Goal: Complete application form: Complete application form

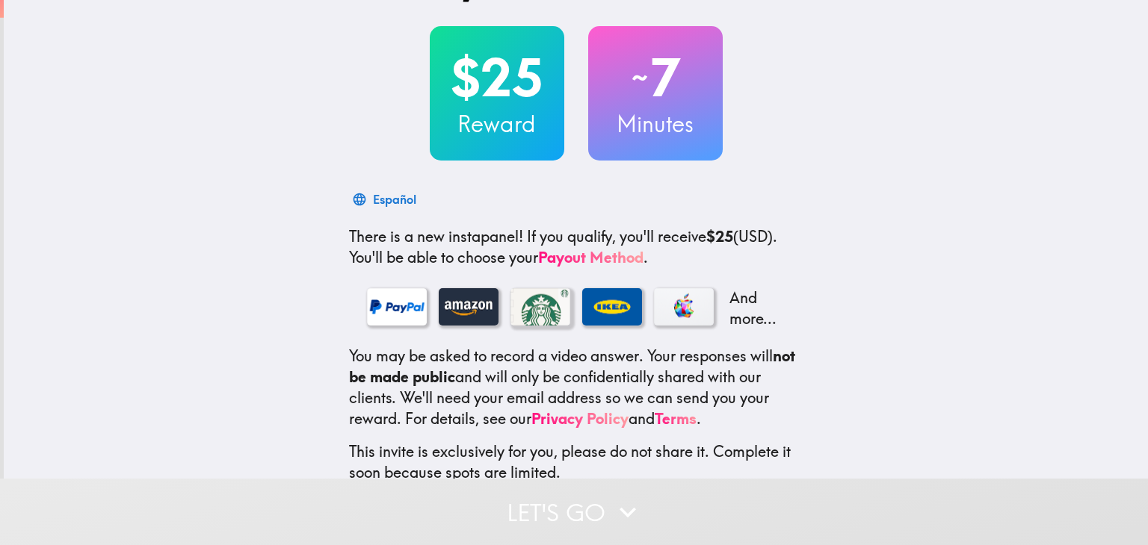
scroll to position [163, 0]
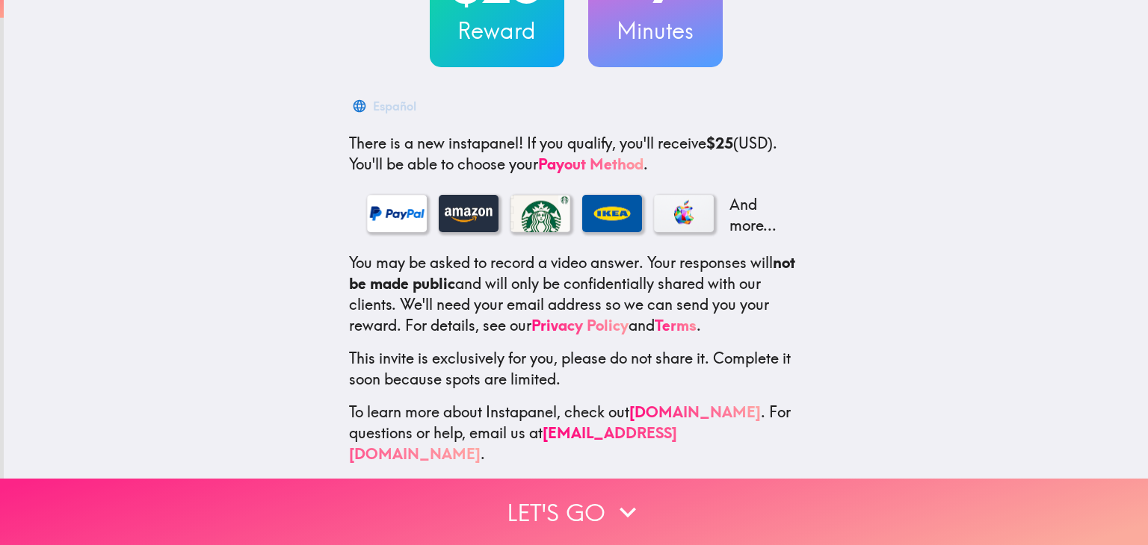
click at [601, 510] on button "Let's go" at bounding box center [574, 512] width 1148 height 66
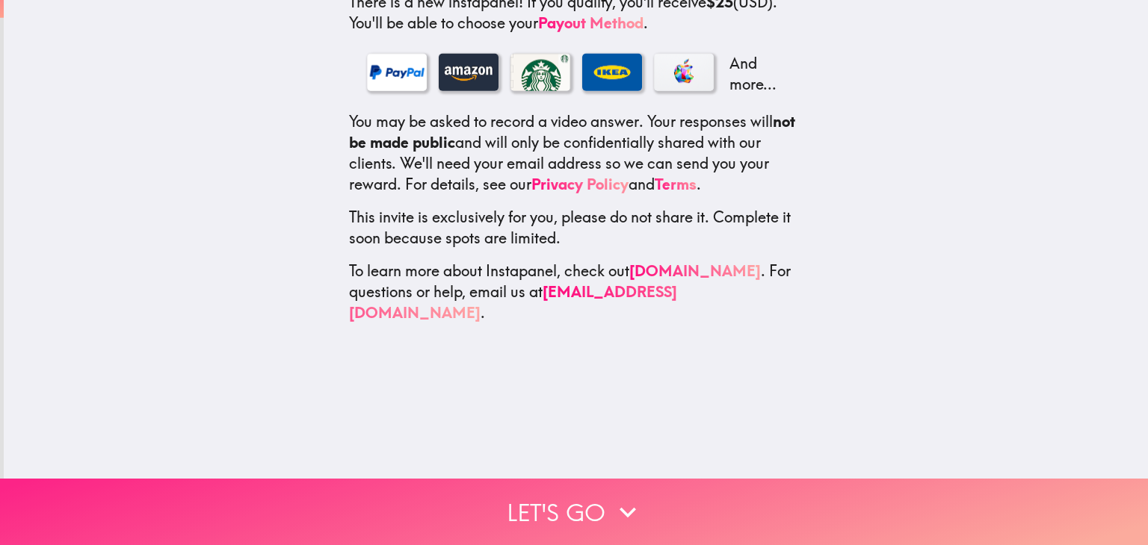
scroll to position [0, 0]
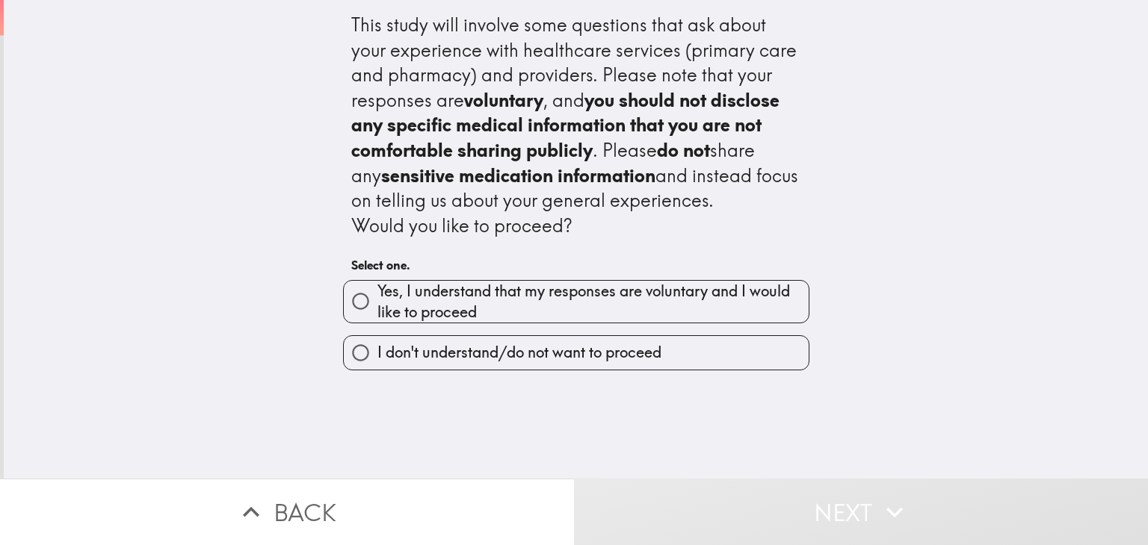
click at [560, 290] on span "Yes, I understand that my responses are voluntary and I would like to proceed" at bounding box center [592, 302] width 431 height 42
click at [377, 290] on input "Yes, I understand that my responses are voluntary and I would like to proceed" at bounding box center [361, 302] width 34 height 34
radio input "true"
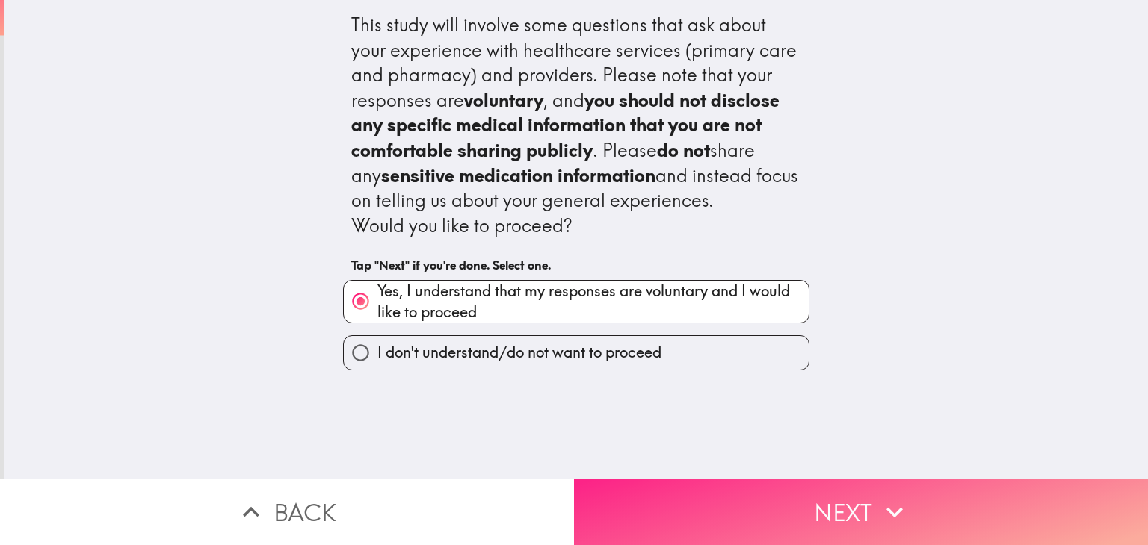
click at [737, 511] on button "Next" at bounding box center [861, 512] width 574 height 66
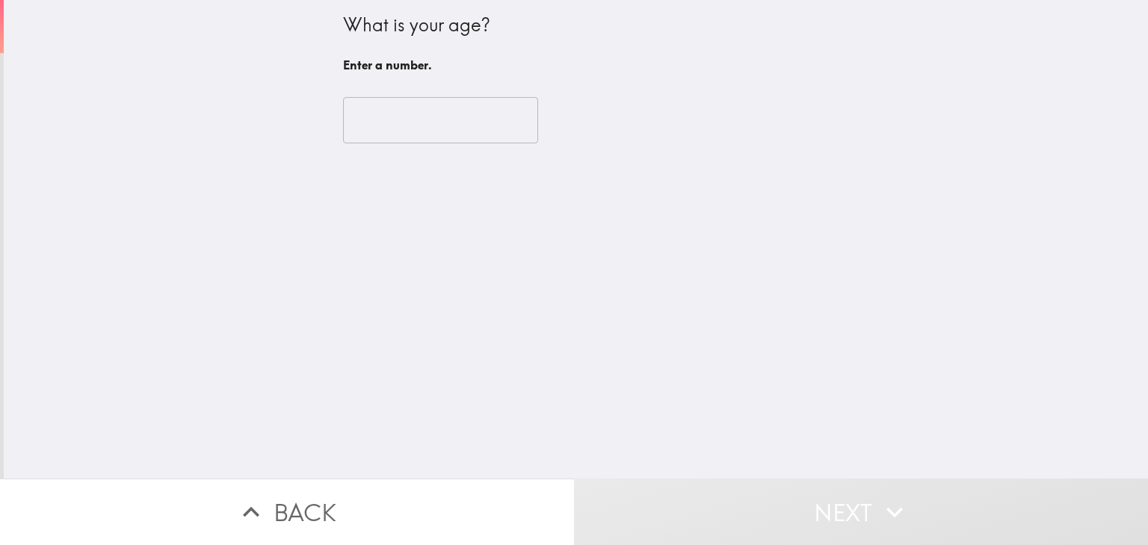
click at [466, 106] on input "number" at bounding box center [440, 120] width 195 height 46
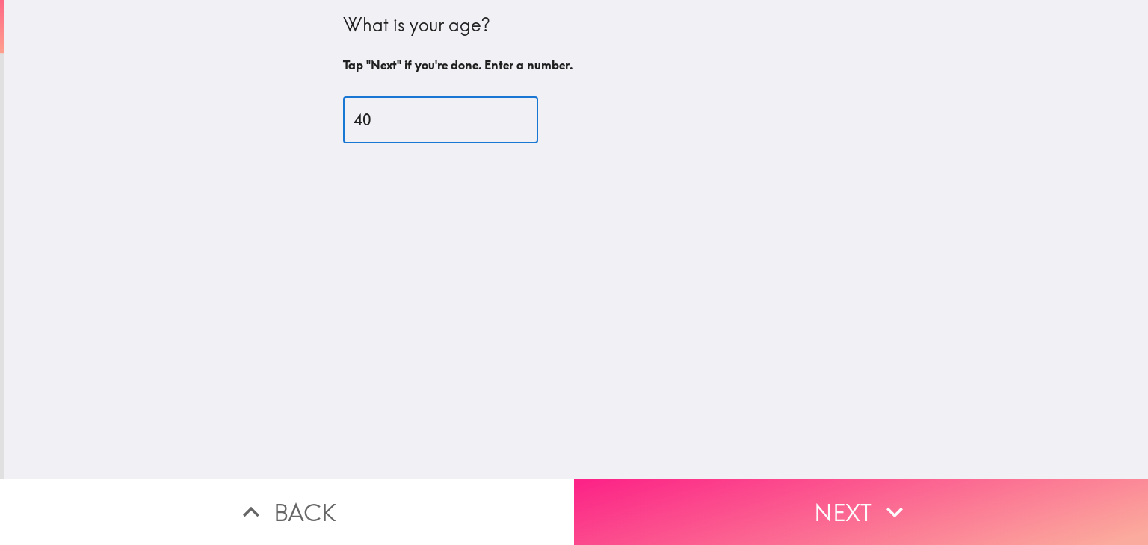
type input "40"
click at [837, 495] on button "Next" at bounding box center [861, 512] width 574 height 66
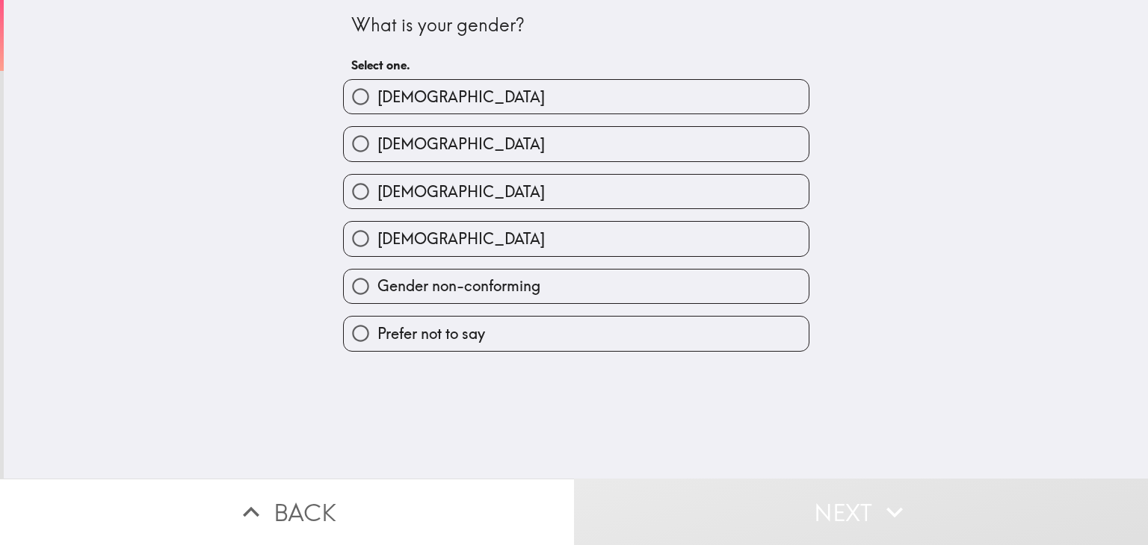
click at [403, 98] on label "Male" at bounding box center [576, 97] width 465 height 34
click at [377, 98] on input "Male" at bounding box center [361, 97] width 34 height 34
radio input "true"
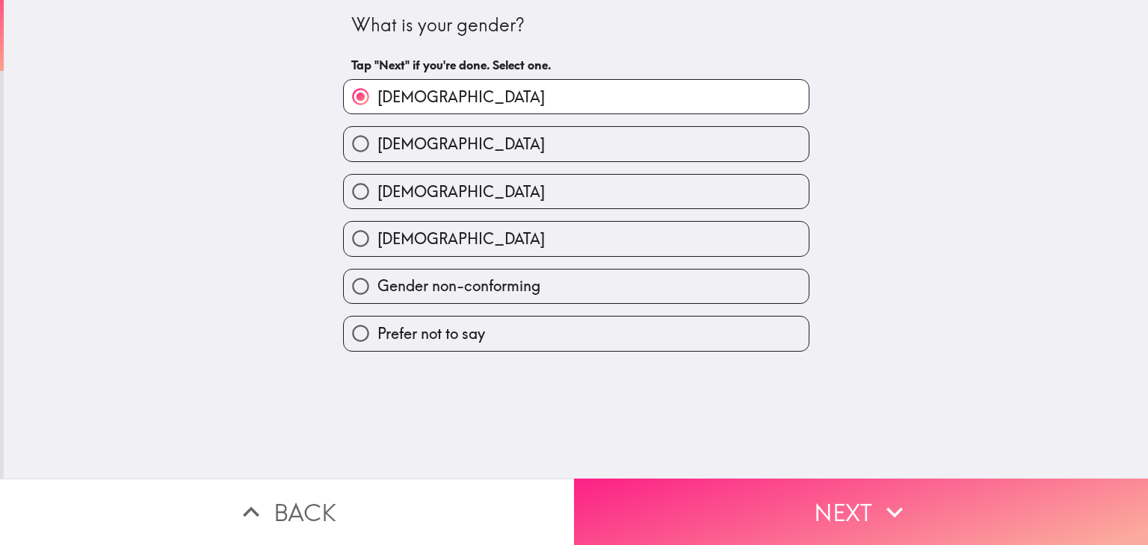
click at [699, 504] on button "Next" at bounding box center [861, 512] width 574 height 66
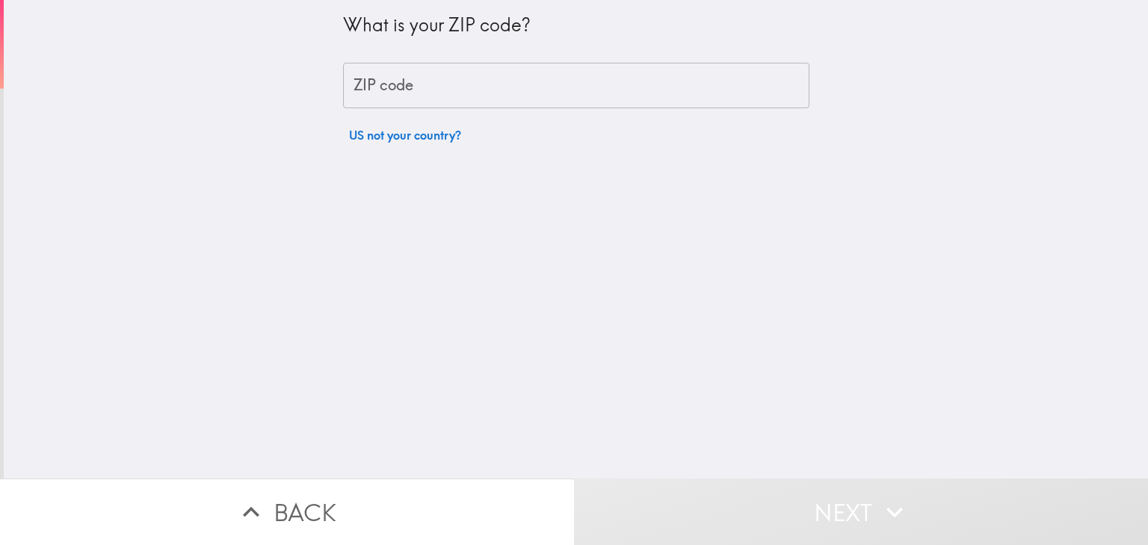
click at [519, 87] on input "ZIP code" at bounding box center [576, 86] width 466 height 46
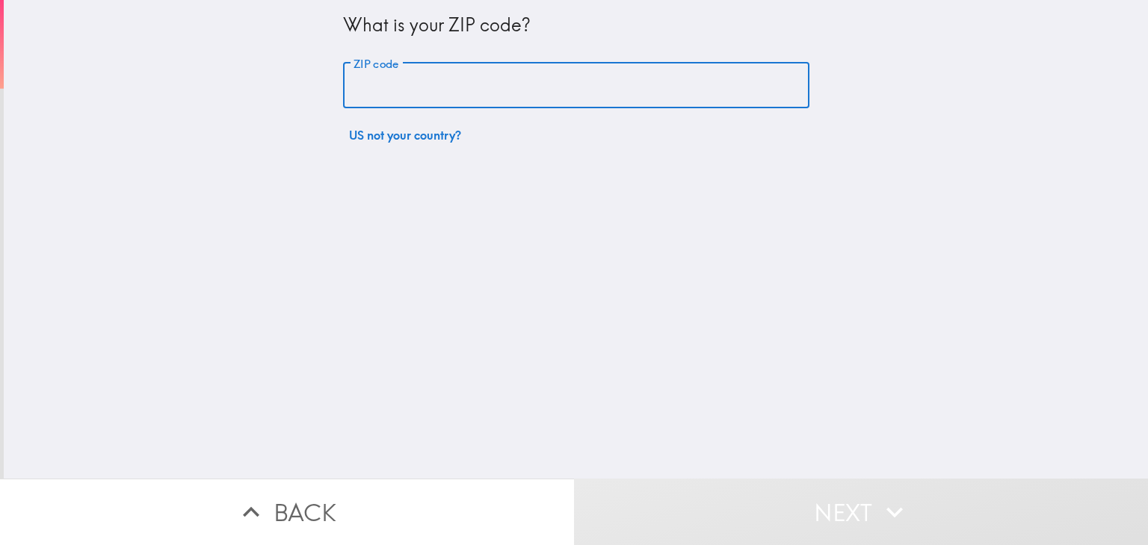
type input "57501"
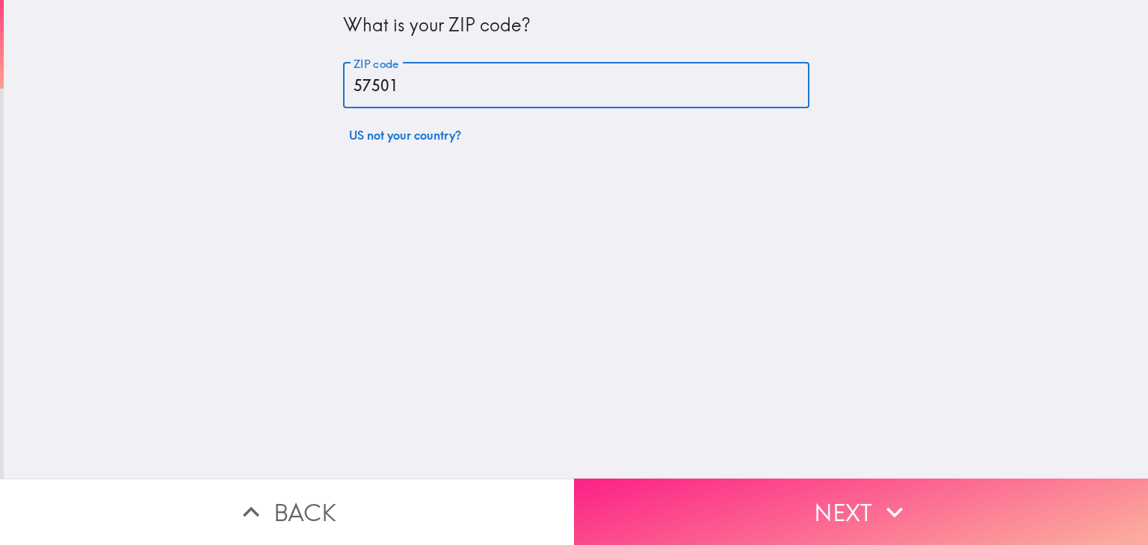
click at [726, 499] on button "Next" at bounding box center [861, 512] width 574 height 66
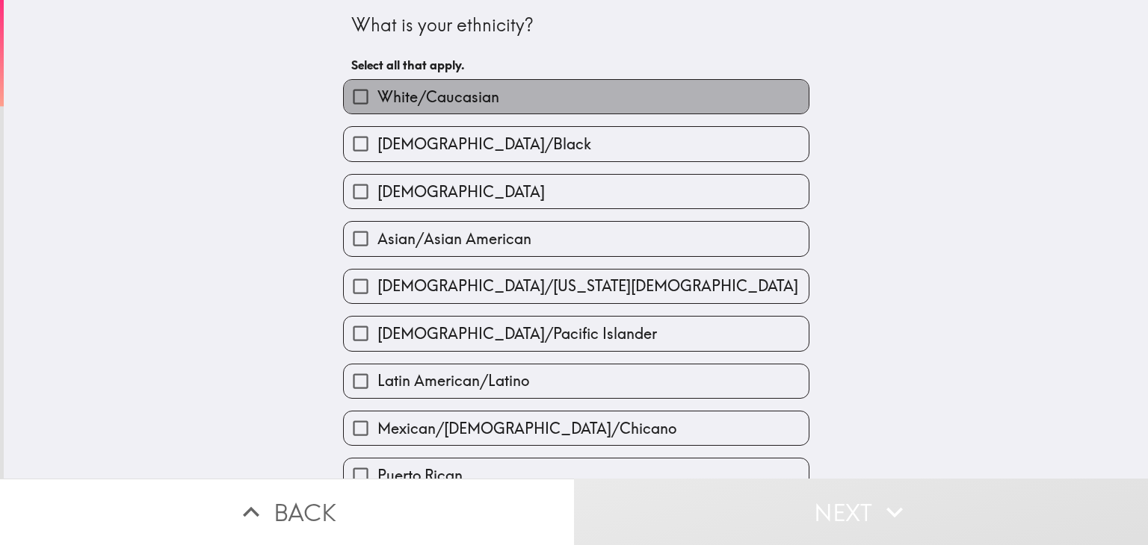
click at [574, 99] on label "White/Caucasian" at bounding box center [576, 97] width 465 height 34
click at [377, 99] on input "White/Caucasian" at bounding box center [361, 97] width 34 height 34
checkbox input "true"
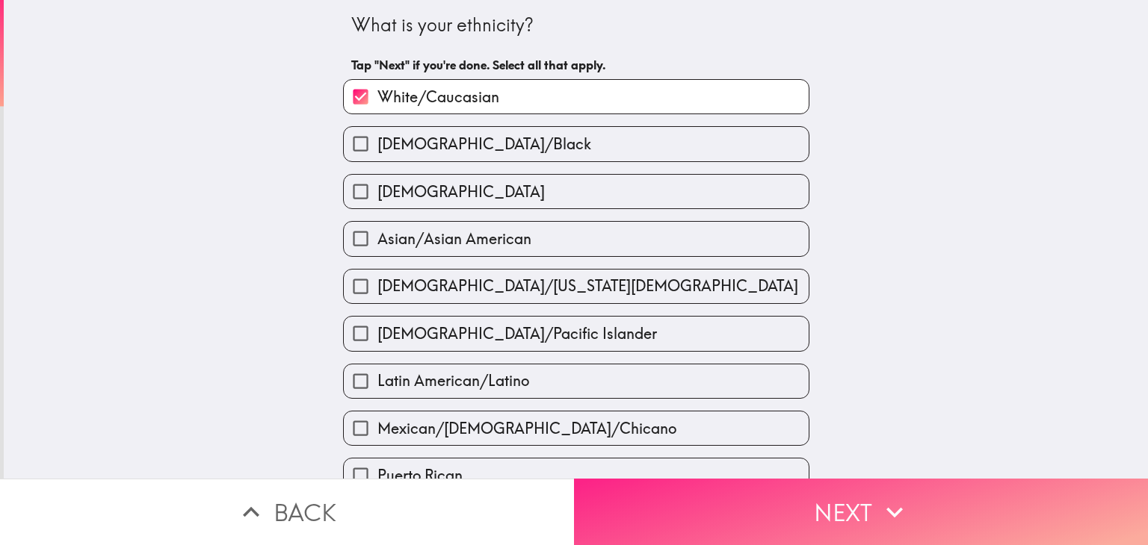
click at [749, 512] on button "Next" at bounding box center [861, 512] width 574 height 66
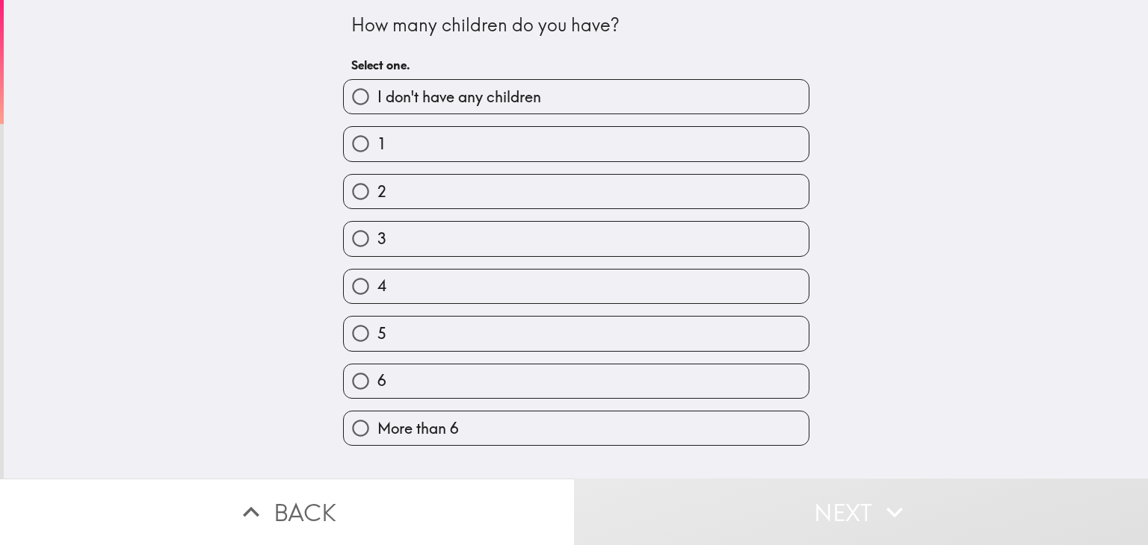
click at [551, 93] on label "I don't have any children" at bounding box center [576, 97] width 465 height 34
click at [377, 93] on input "I don't have any children" at bounding box center [361, 97] width 34 height 34
radio input "true"
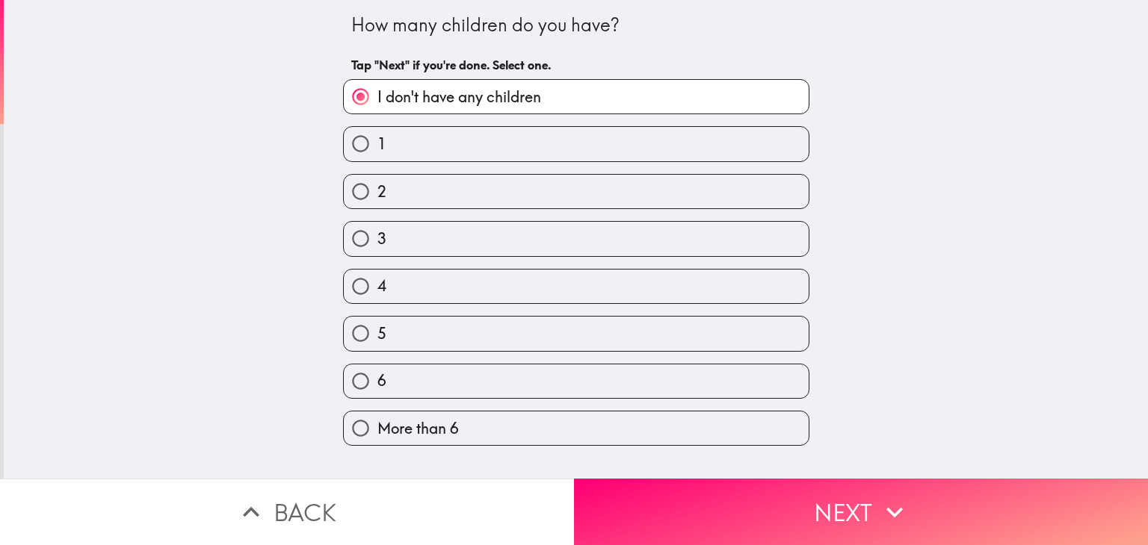
click at [729, 493] on button "Next" at bounding box center [861, 512] width 574 height 66
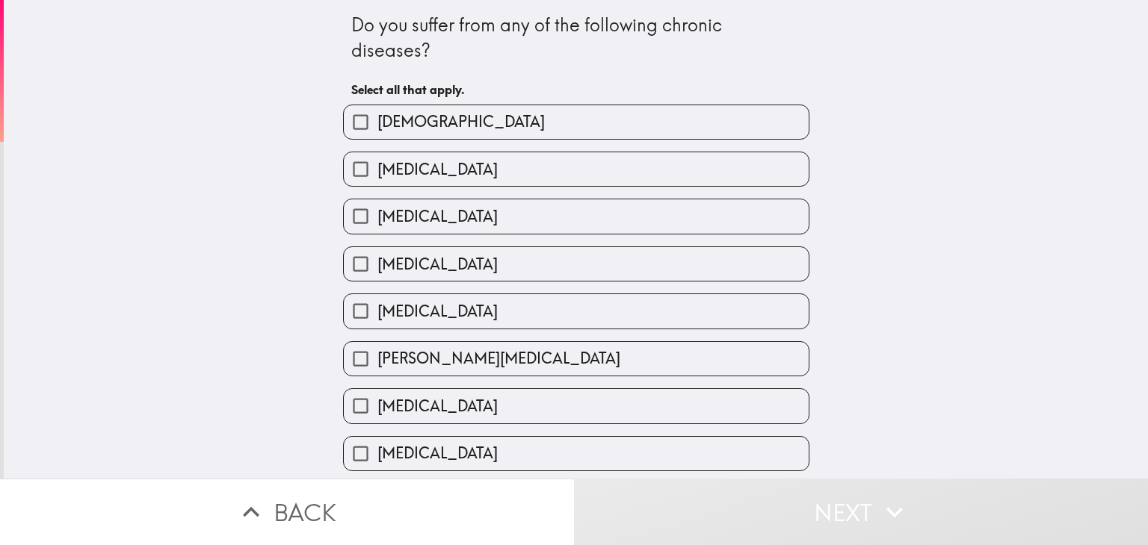
click at [547, 211] on label "Type 2 diabetes" at bounding box center [576, 216] width 465 height 34
click at [377, 211] on input "Type 2 diabetes" at bounding box center [361, 216] width 34 height 34
checkbox input "true"
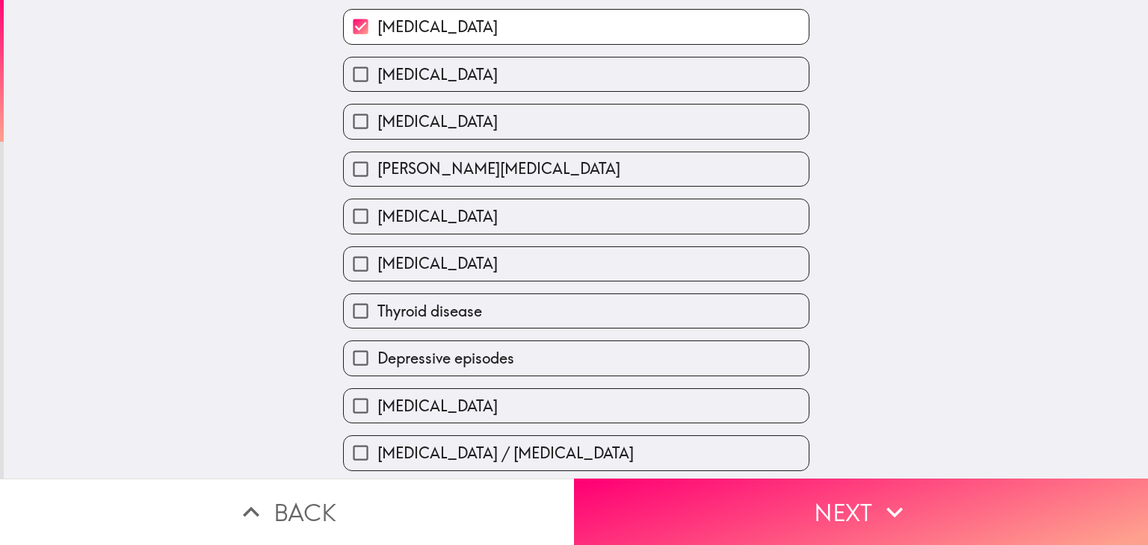
scroll to position [224, 0]
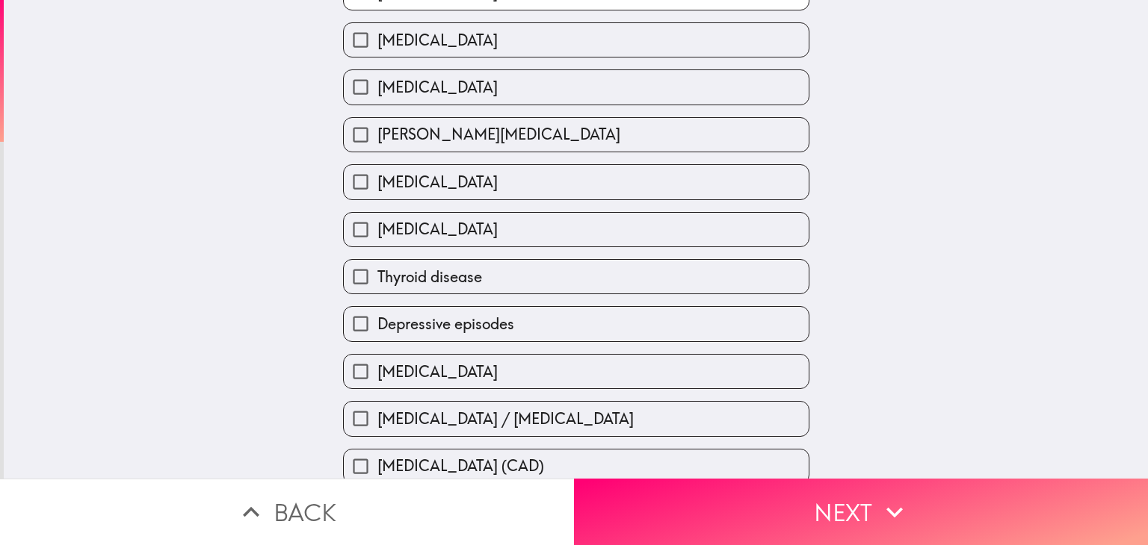
click at [556, 326] on label "Depressive episodes" at bounding box center [576, 324] width 465 height 34
click at [377, 326] on input "Depressive episodes" at bounding box center [361, 324] width 34 height 34
checkbox input "true"
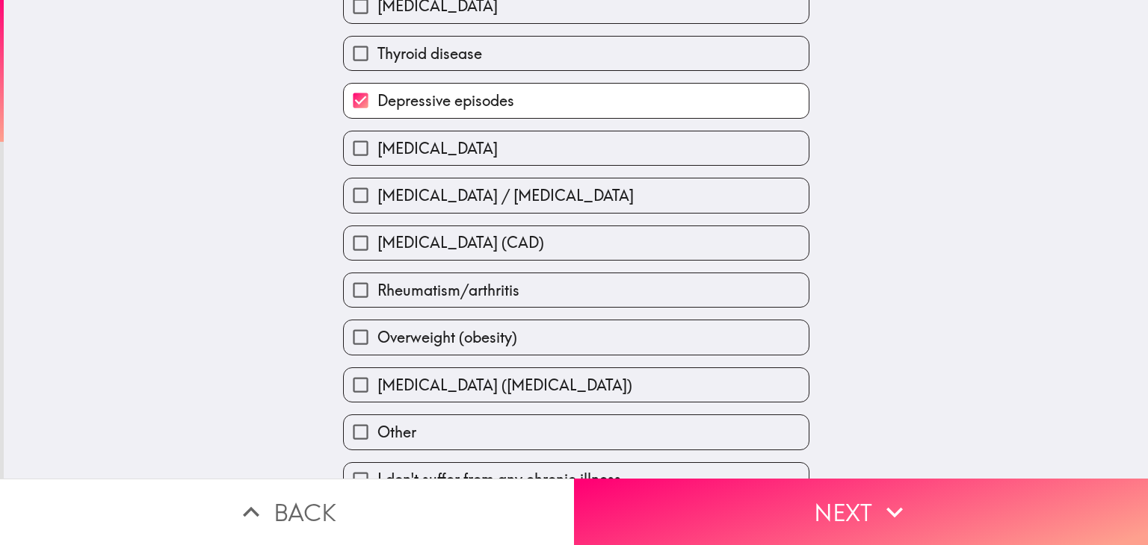
scroll to position [448, 0]
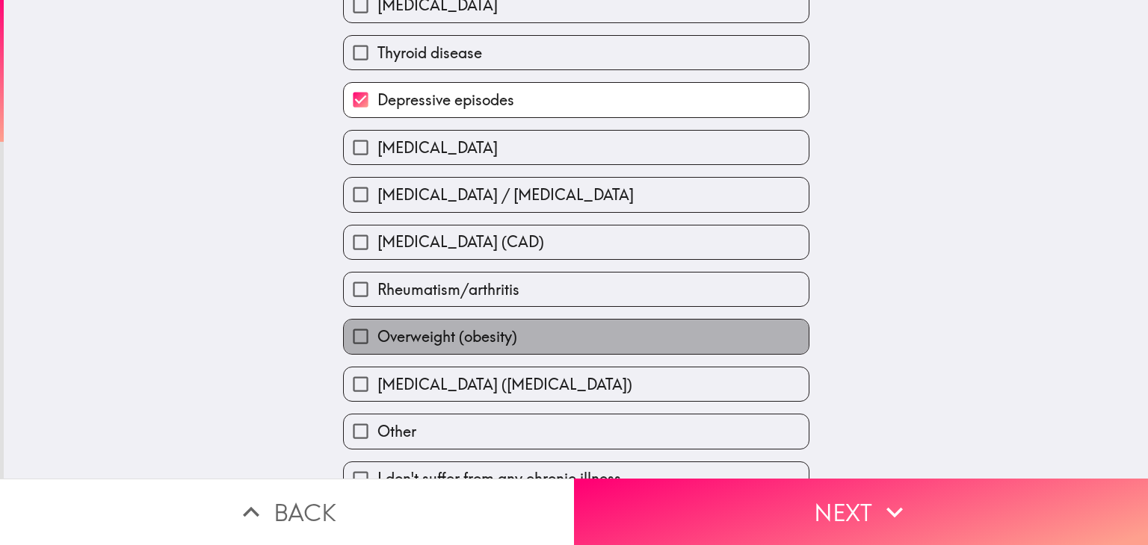
click at [558, 335] on label "Overweight (obesity)" at bounding box center [576, 337] width 465 height 34
click at [377, 335] on input "Overweight (obesity)" at bounding box center [361, 337] width 34 height 34
checkbox input "true"
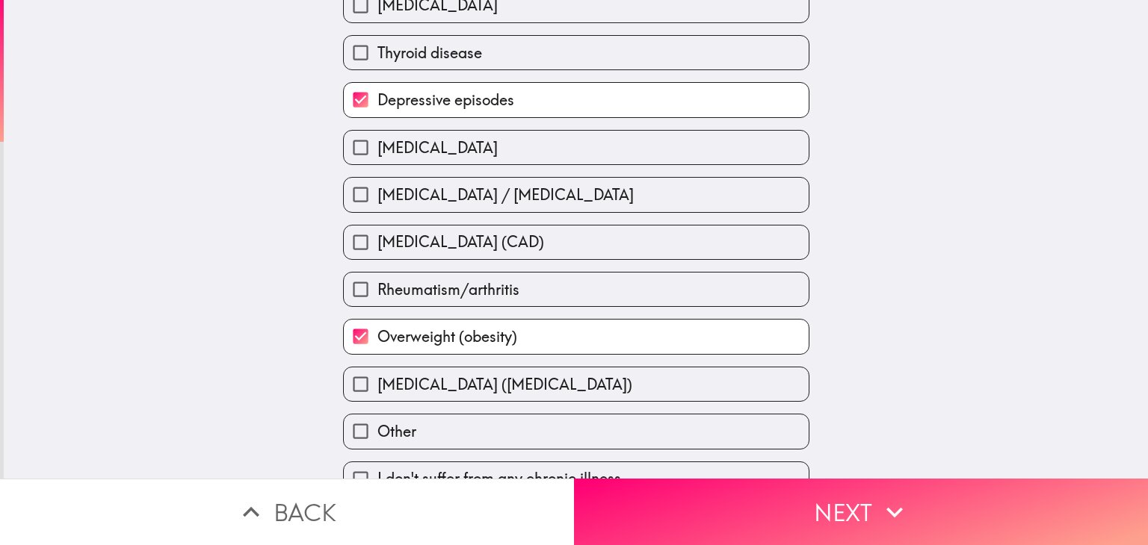
scroll to position [519, 0]
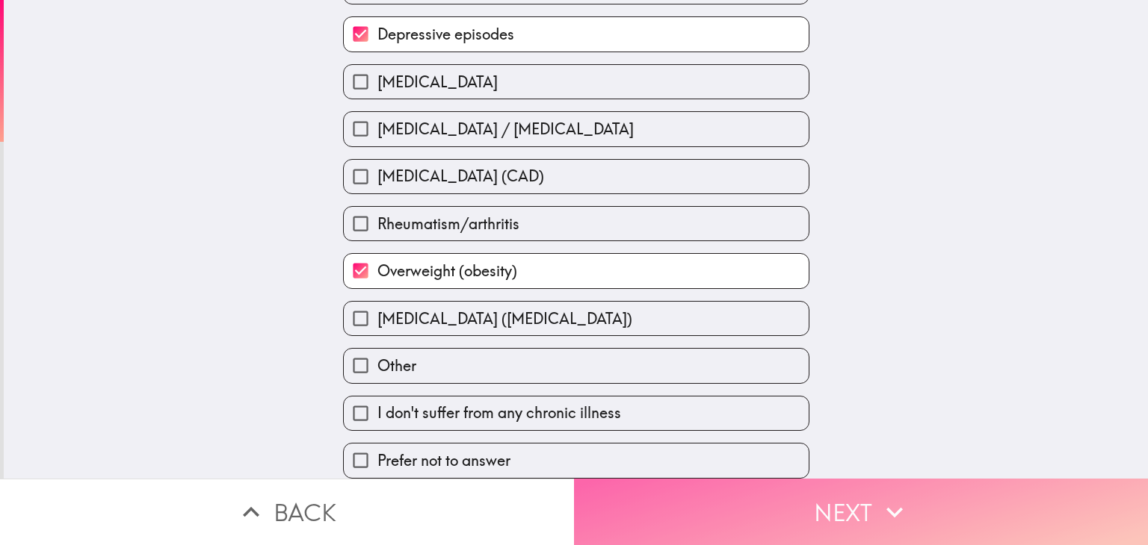
click at [712, 515] on button "Next" at bounding box center [861, 512] width 574 height 66
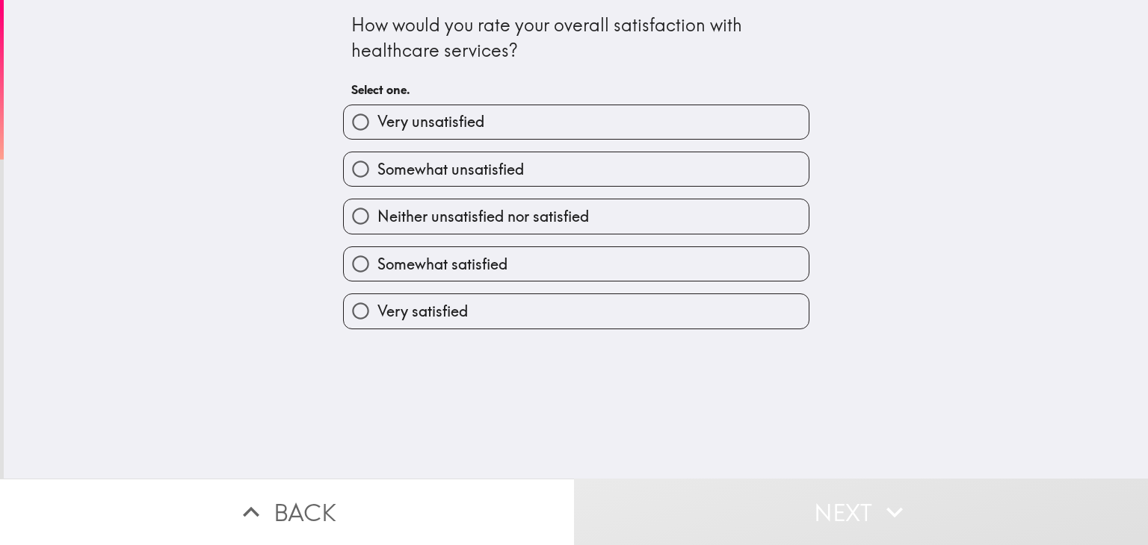
click at [539, 260] on label "Somewhat satisfied" at bounding box center [576, 264] width 465 height 34
click at [377, 260] on input "Somewhat satisfied" at bounding box center [361, 264] width 34 height 34
radio input "true"
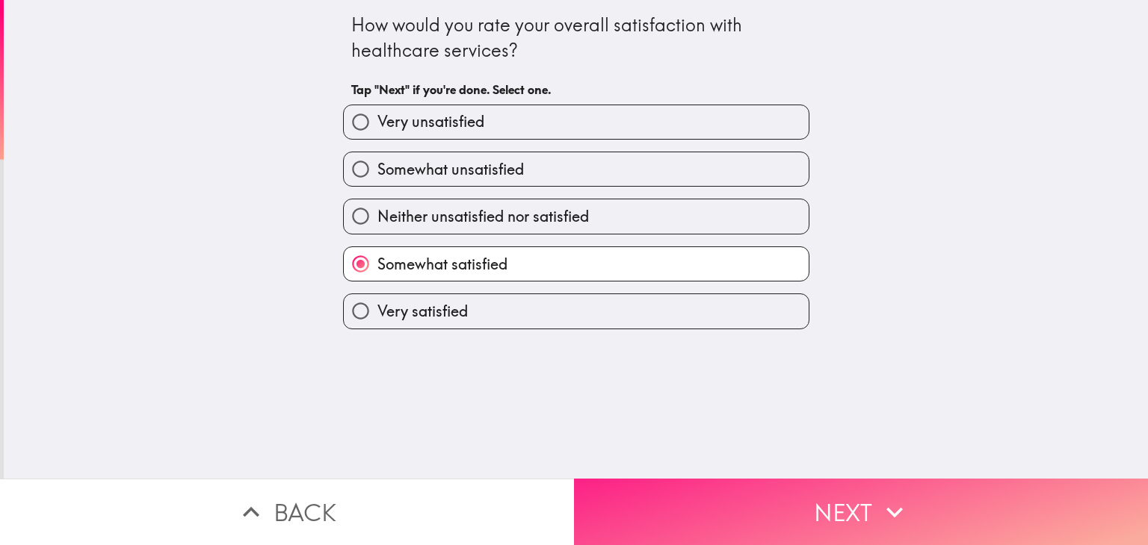
click at [781, 494] on button "Next" at bounding box center [861, 512] width 574 height 66
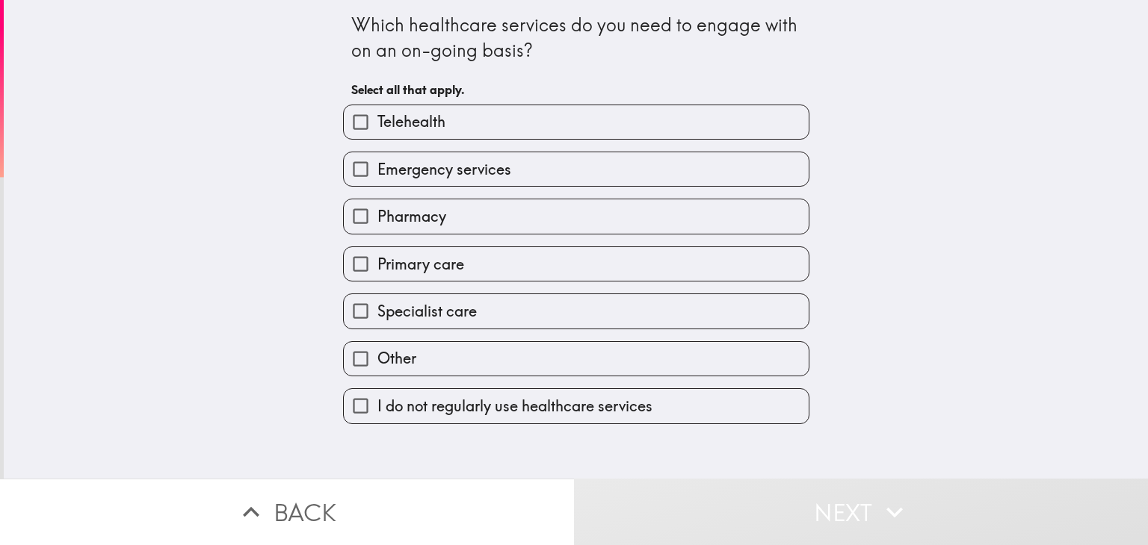
click at [554, 114] on label "Telehealth" at bounding box center [576, 122] width 465 height 34
click at [377, 114] on input "Telehealth" at bounding box center [361, 122] width 34 height 34
checkbox input "true"
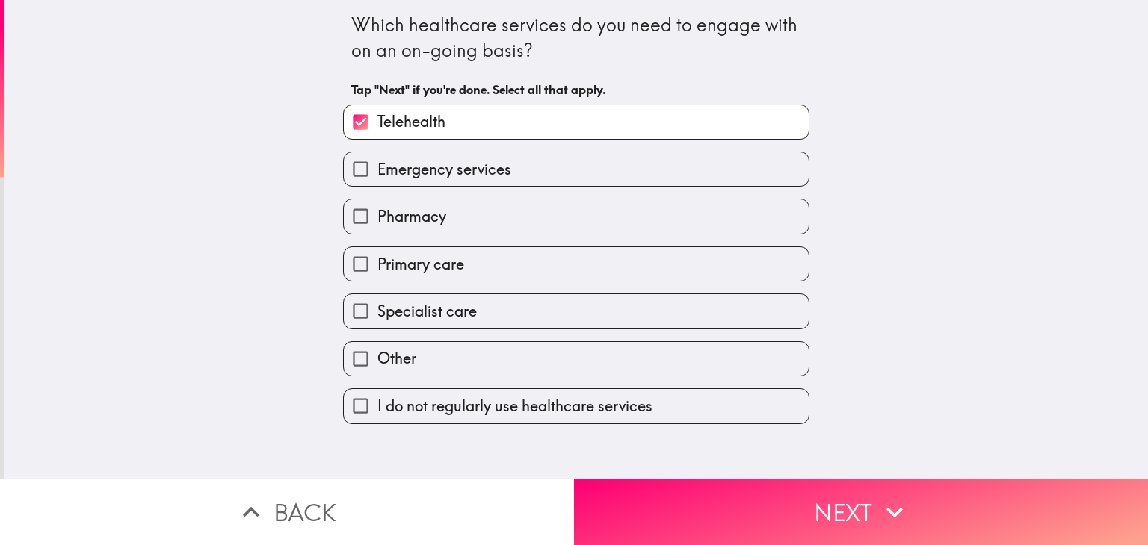
click at [554, 221] on label "Pharmacy" at bounding box center [576, 216] width 465 height 34
click at [377, 221] on input "Pharmacy" at bounding box center [361, 216] width 34 height 34
checkbox input "true"
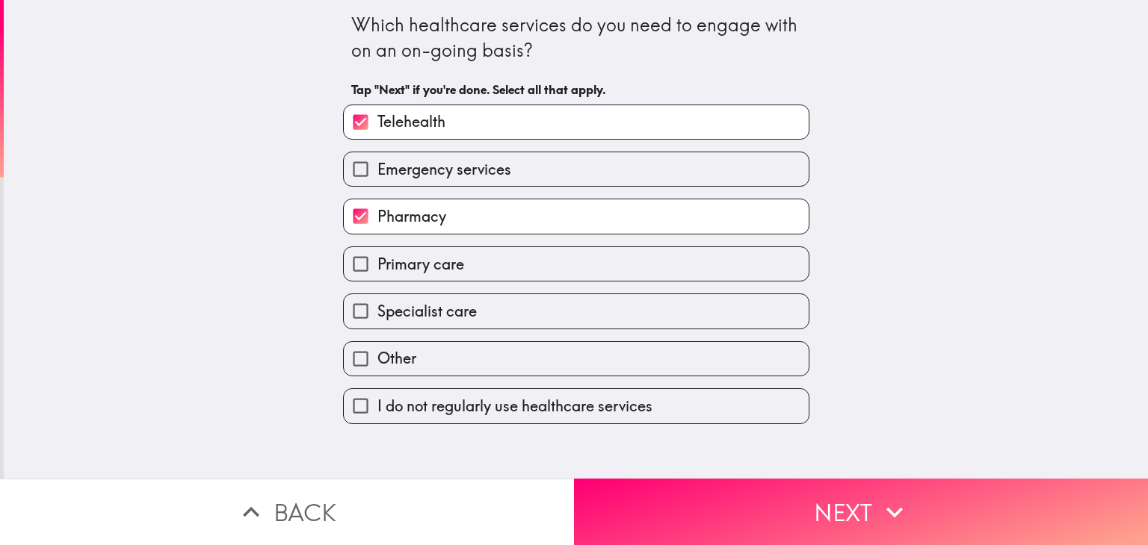
click at [559, 261] on label "Primary care" at bounding box center [576, 264] width 465 height 34
click at [377, 261] on input "Primary care" at bounding box center [361, 264] width 34 height 34
checkbox input "true"
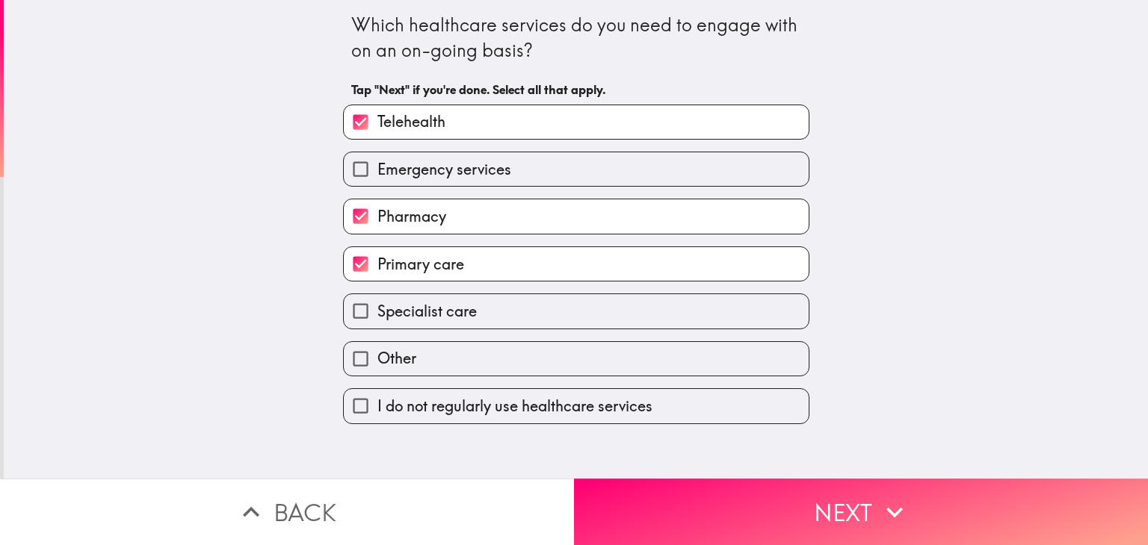
click at [556, 303] on label "Specialist care" at bounding box center [576, 311] width 465 height 34
click at [377, 303] on input "Specialist care" at bounding box center [361, 311] width 34 height 34
checkbox input "true"
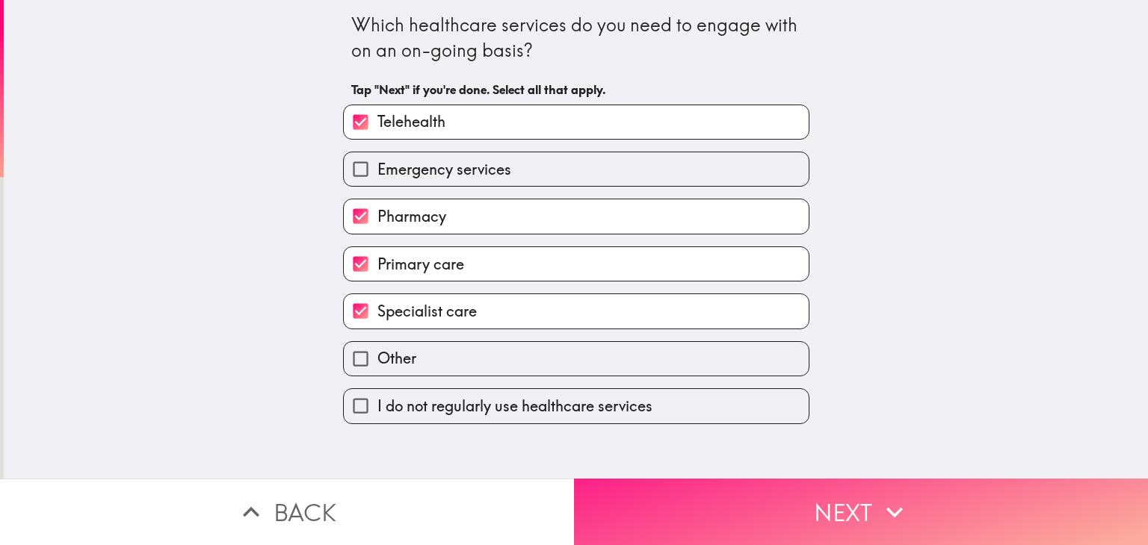
click at [693, 501] on button "Next" at bounding box center [861, 512] width 574 height 66
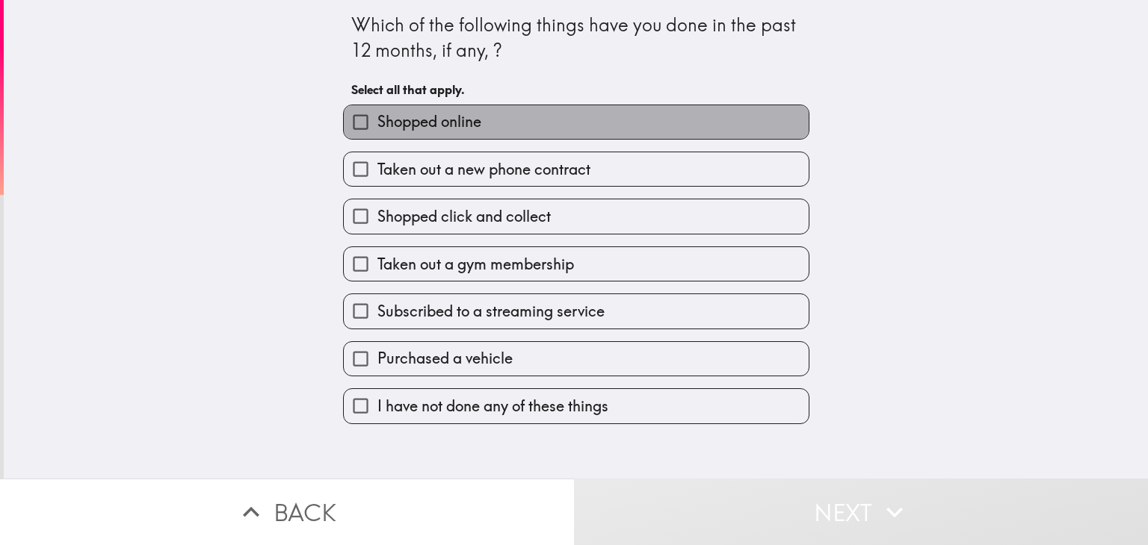
click at [565, 126] on label "Shopped online" at bounding box center [576, 122] width 465 height 34
click at [377, 126] on input "Shopped online" at bounding box center [361, 122] width 34 height 34
checkbox input "true"
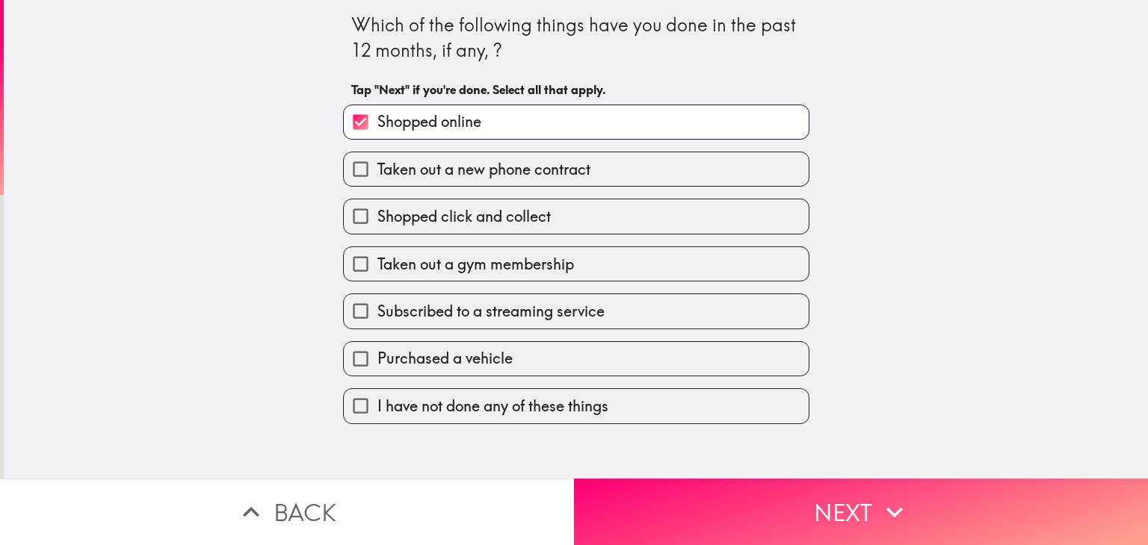
click at [557, 261] on span "Taken out a gym membership" at bounding box center [475, 264] width 196 height 21
click at [377, 261] on input "Taken out a gym membership" at bounding box center [361, 264] width 34 height 34
checkbox input "true"
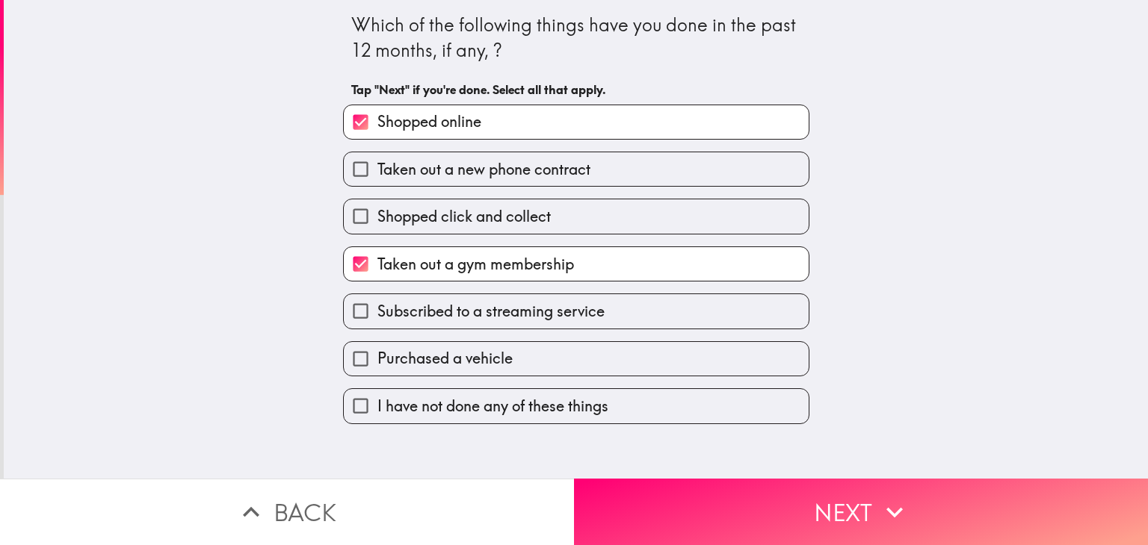
click at [569, 309] on span "Subscribed to a streaming service" at bounding box center [490, 311] width 227 height 21
click at [377, 309] on input "Subscribed to a streaming service" at bounding box center [361, 311] width 34 height 34
checkbox input "true"
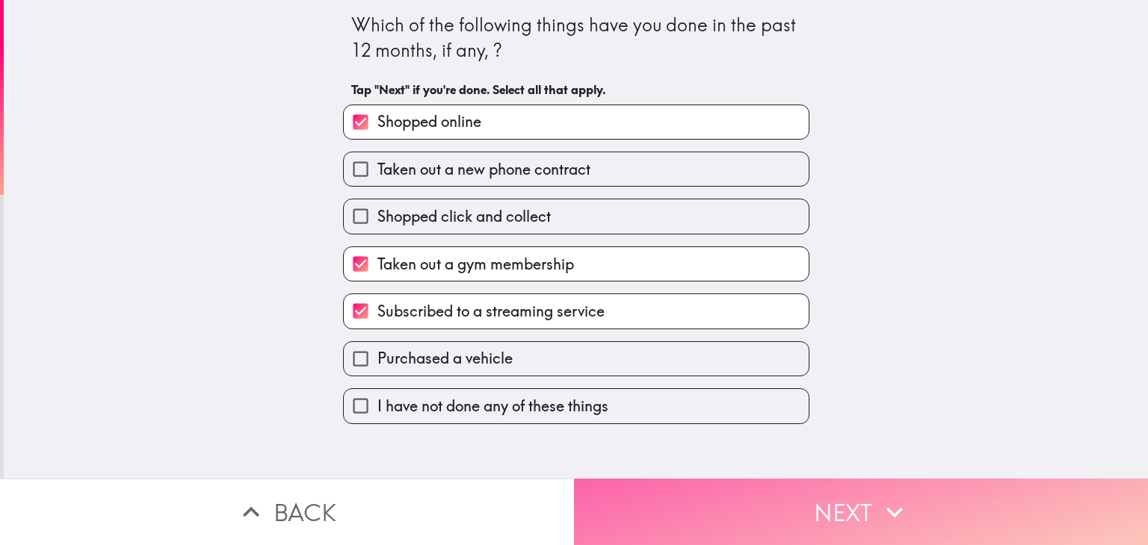
click at [678, 486] on button "Next" at bounding box center [861, 512] width 574 height 66
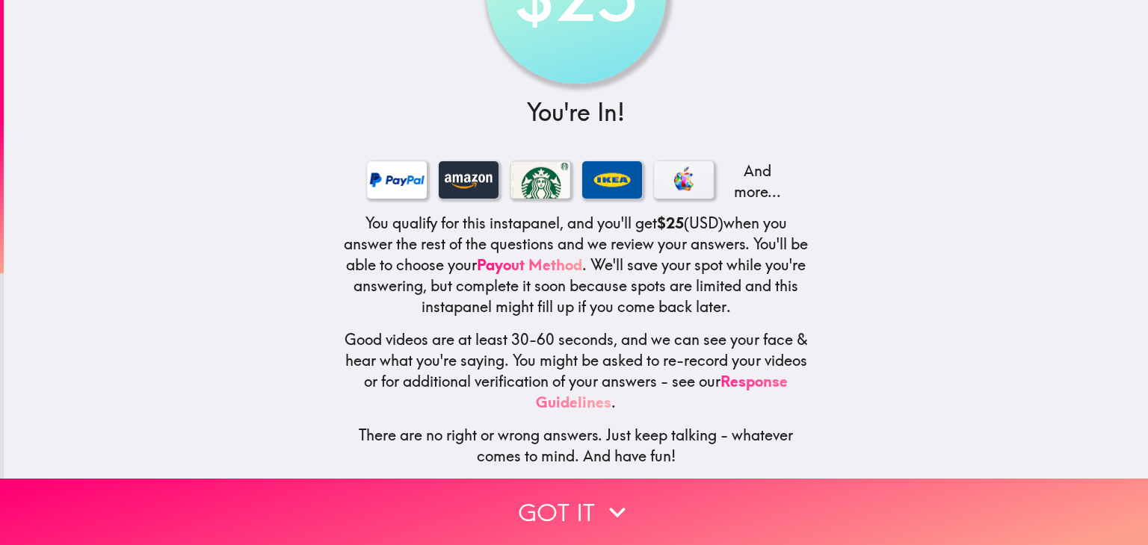
scroll to position [131, 0]
click at [661, 329] on h5 "Good videos are at least 30-60 seconds, and we can see your face & hear what yo…" at bounding box center [576, 371] width 466 height 84
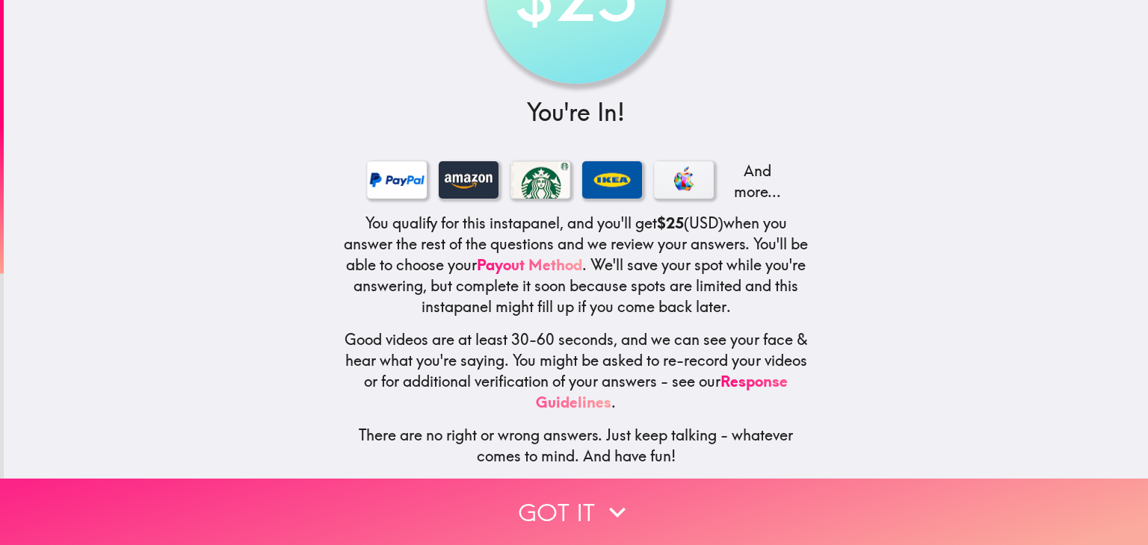
click at [609, 507] on icon "button" at bounding box center [617, 512] width 16 height 10
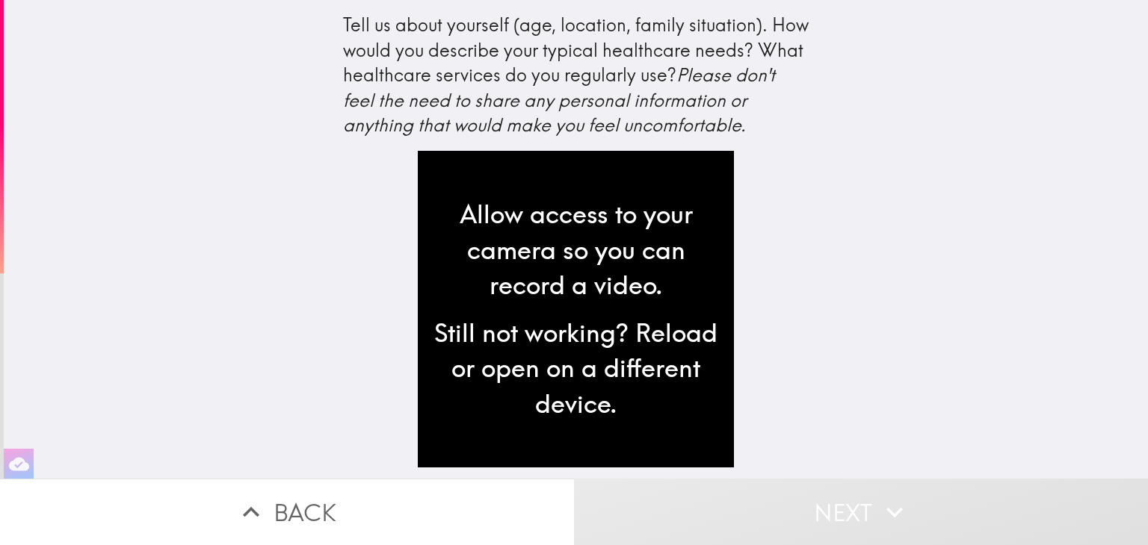
scroll to position [0, 0]
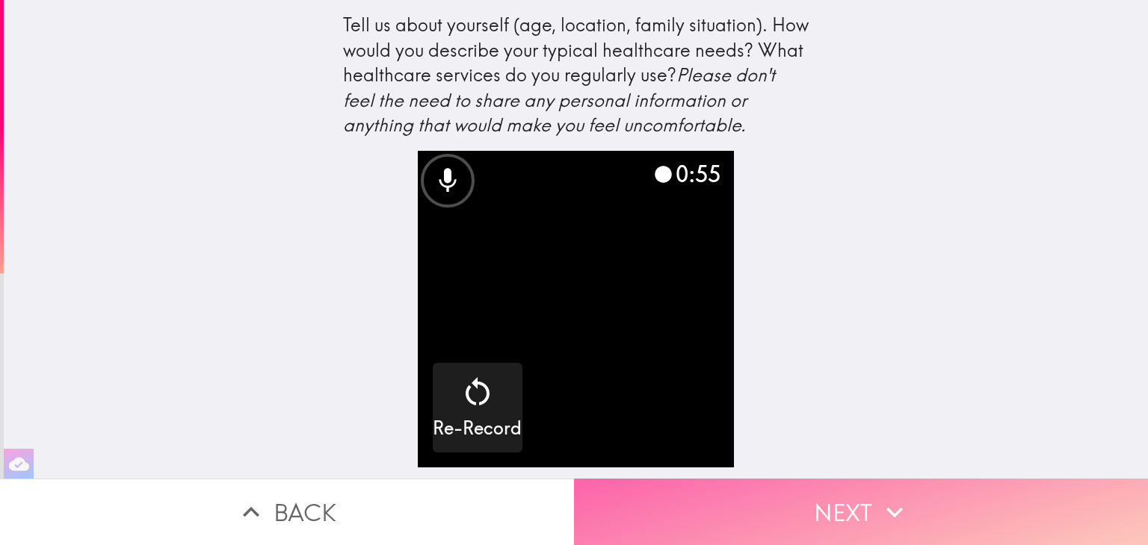
click at [878, 498] on icon "button" at bounding box center [894, 512] width 33 height 33
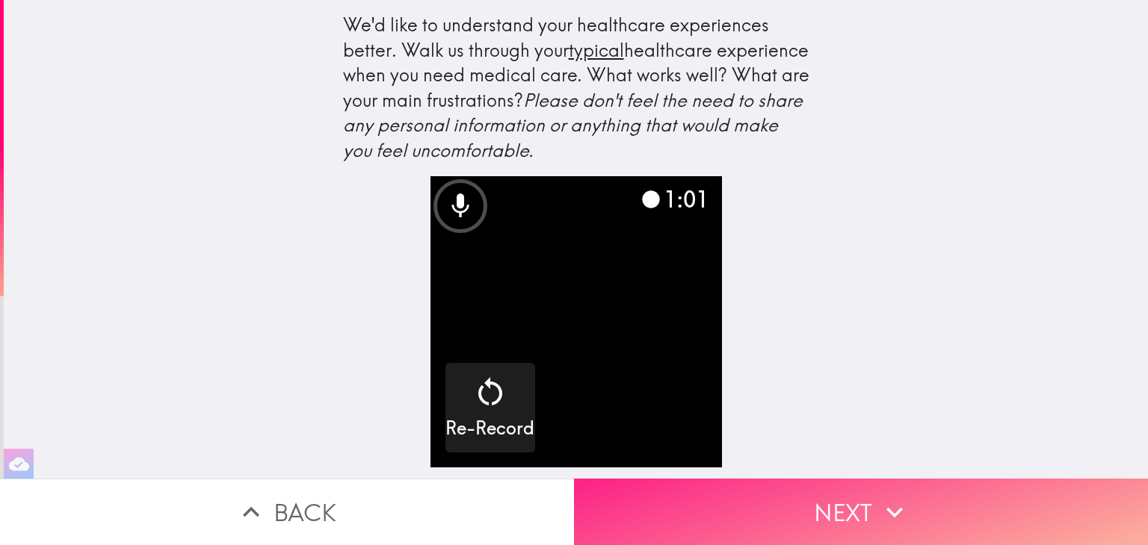
click at [823, 483] on button "Next" at bounding box center [861, 512] width 574 height 66
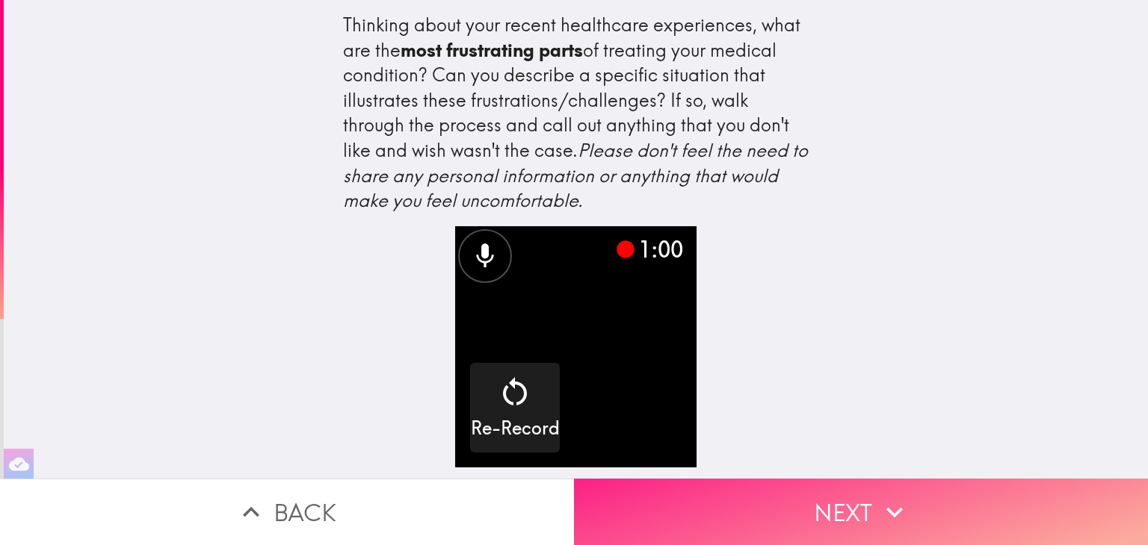
click at [774, 511] on button "Next" at bounding box center [861, 512] width 574 height 66
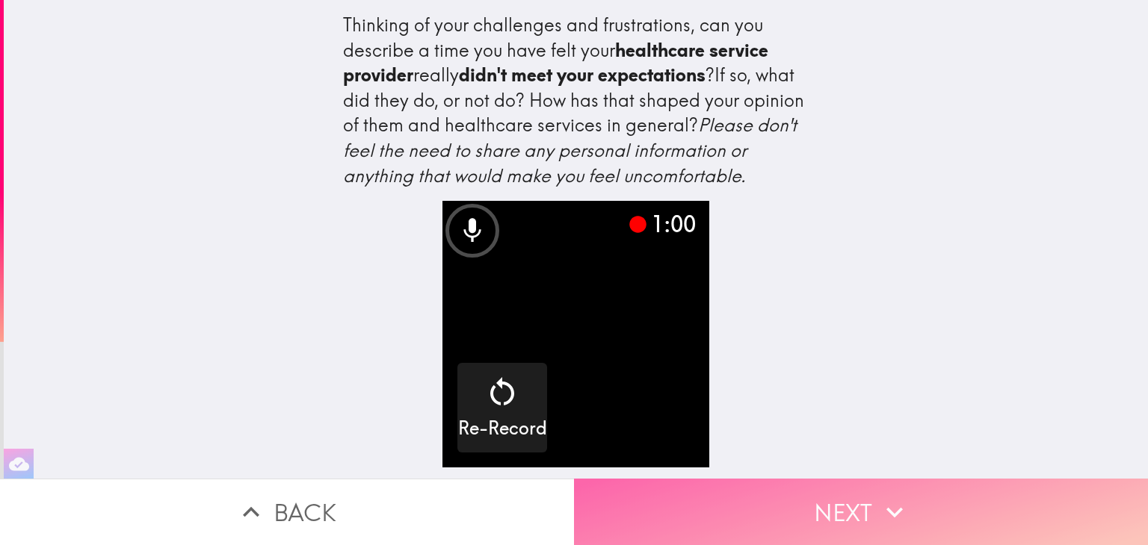
click at [814, 500] on button "Next" at bounding box center [861, 512] width 574 height 66
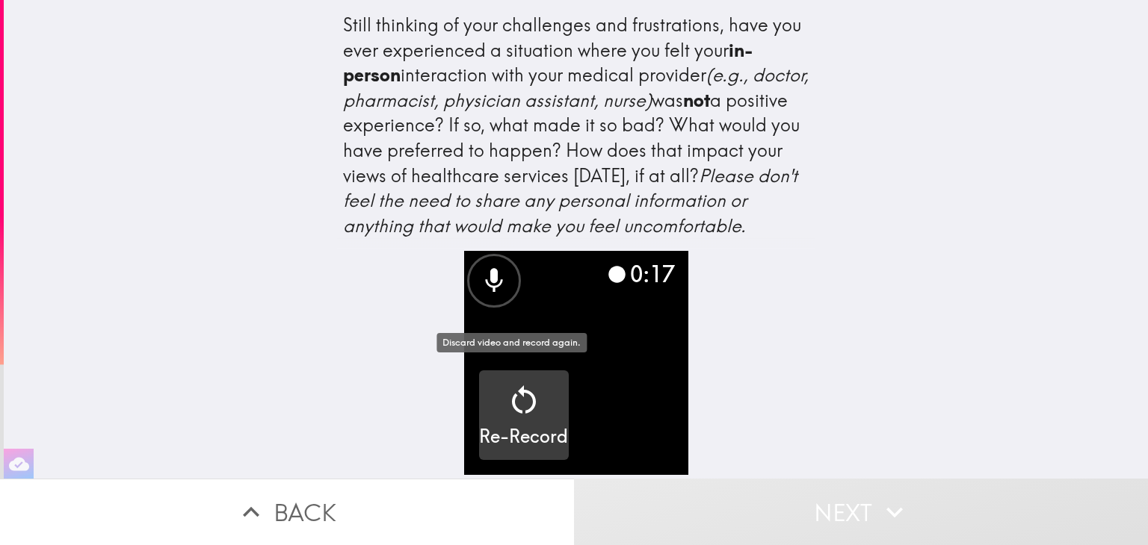
click at [532, 394] on div "Re-Record" at bounding box center [523, 416] width 89 height 67
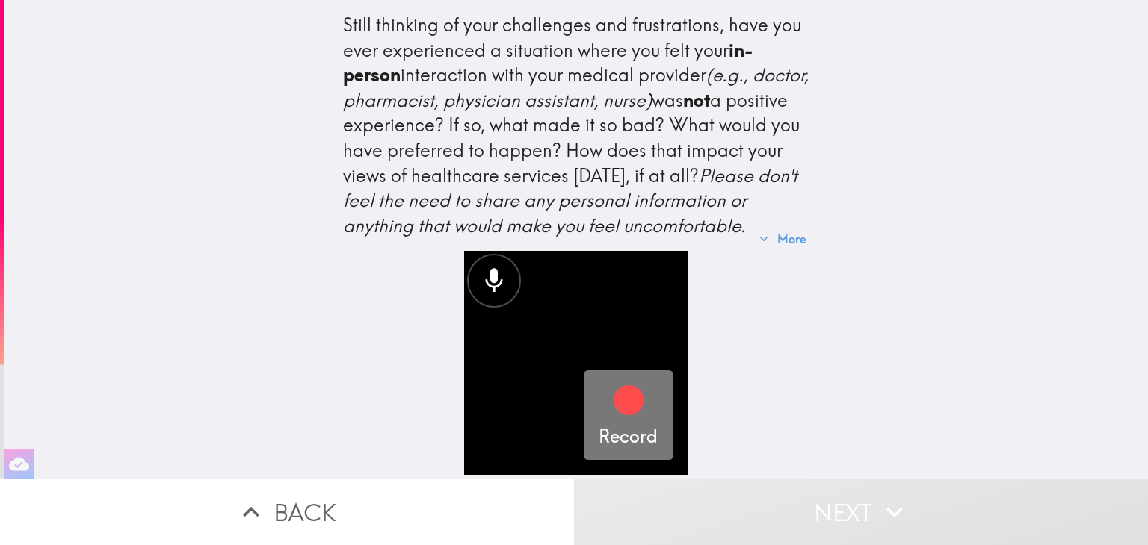
click at [616, 424] on h5 "Record" at bounding box center [627, 436] width 59 height 25
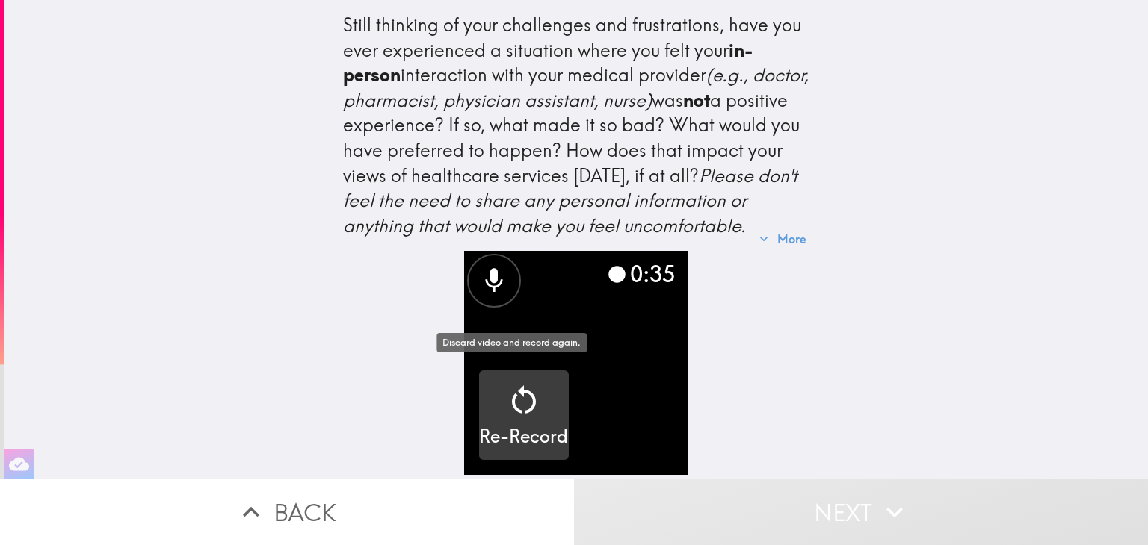
click at [526, 403] on icon "button" at bounding box center [524, 401] width 36 height 36
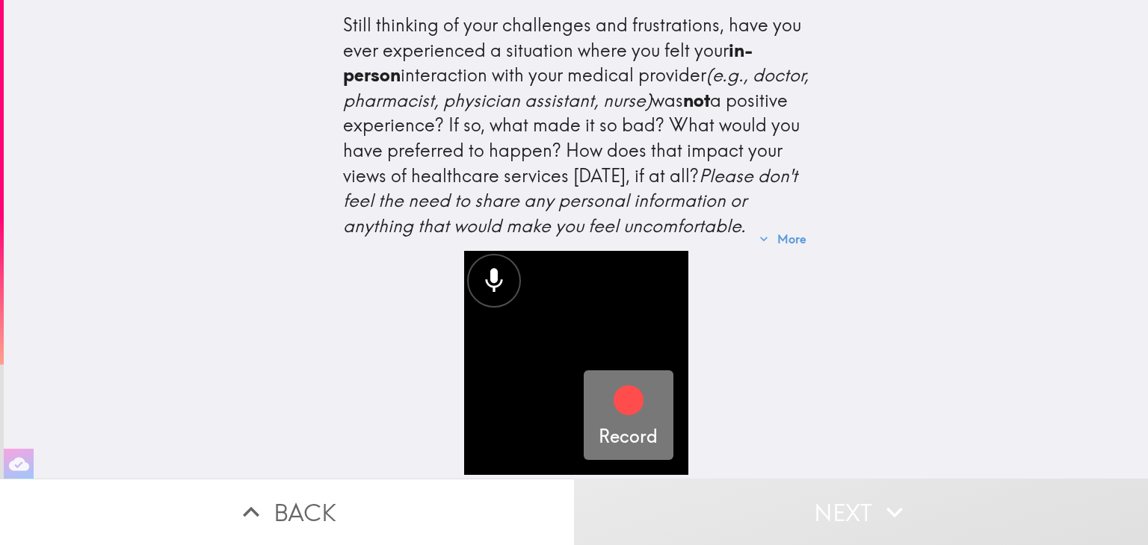
click at [636, 403] on div "Record" at bounding box center [627, 416] width 59 height 67
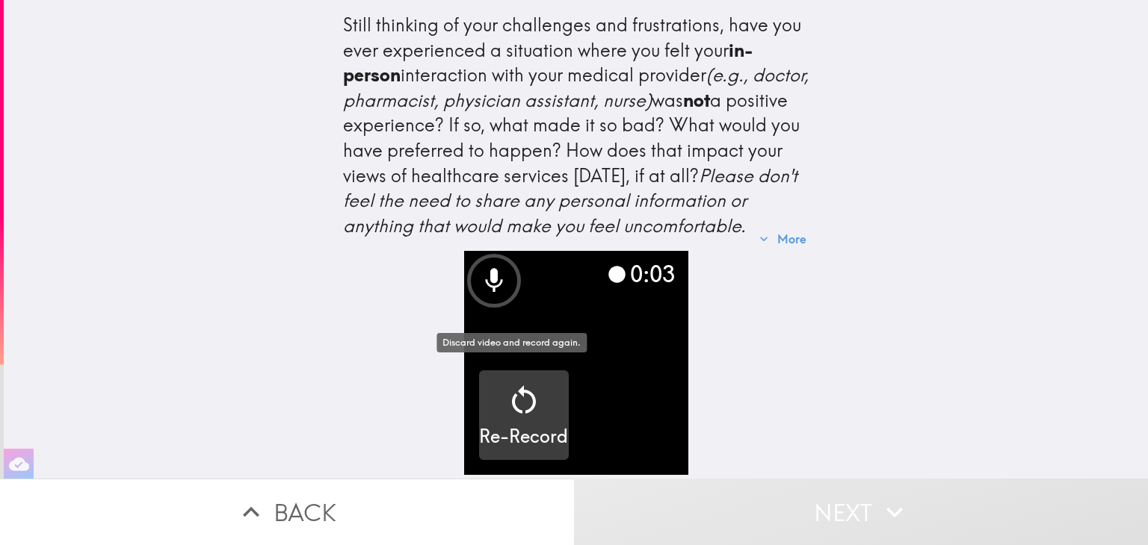
click at [506, 407] on icon "button" at bounding box center [524, 401] width 36 height 36
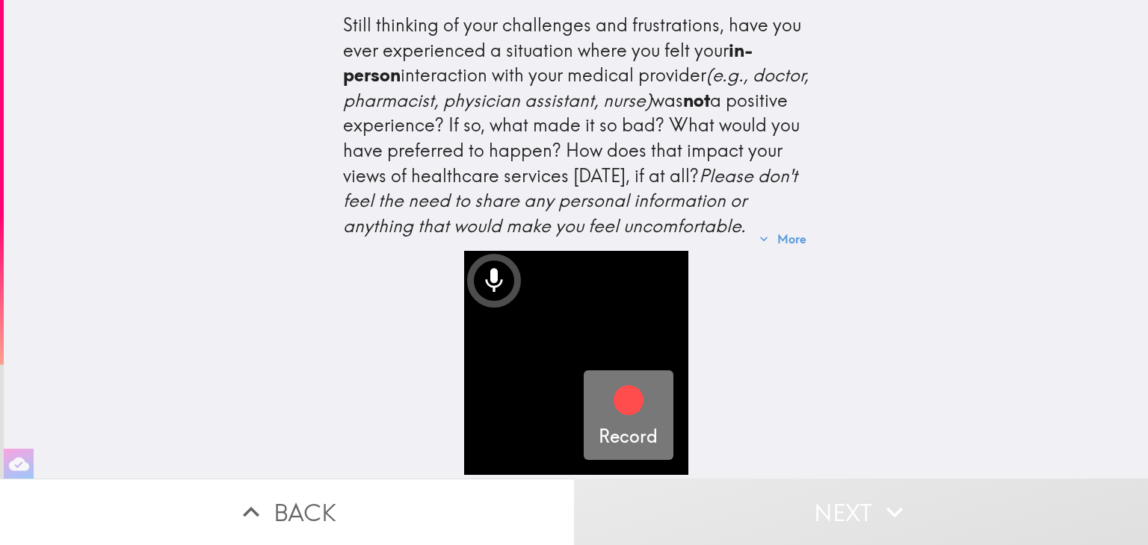
click at [610, 406] on icon "button" at bounding box center [628, 401] width 36 height 36
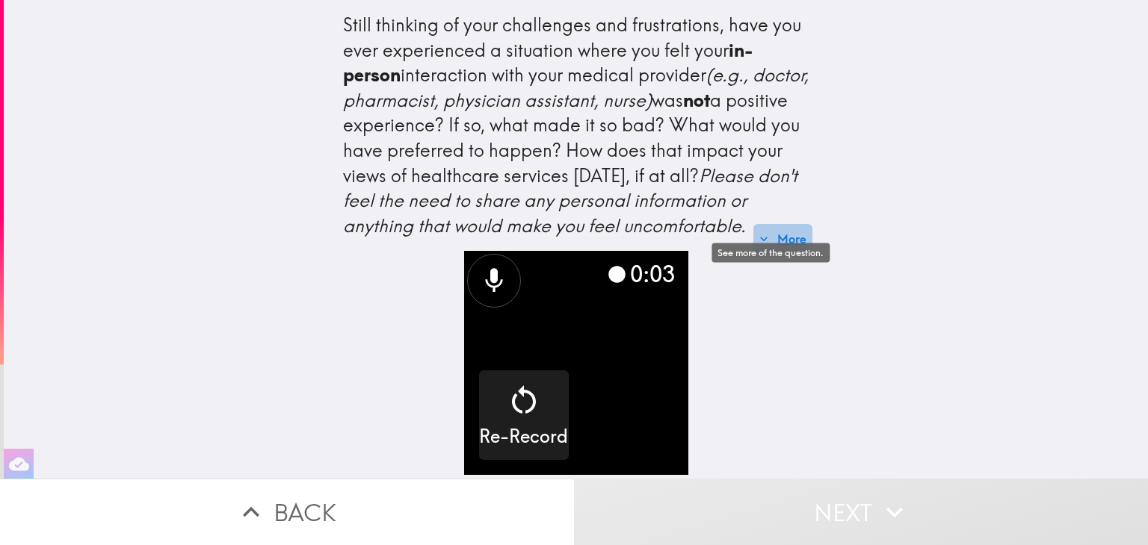
click at [799, 238] on button "More" at bounding box center [782, 239] width 59 height 30
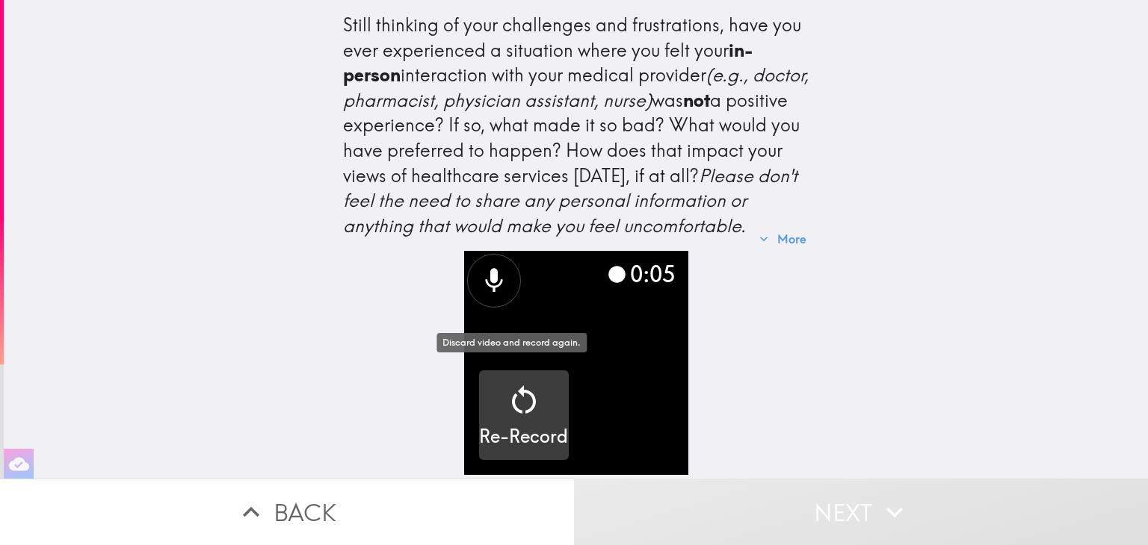
click at [529, 413] on div "button" at bounding box center [524, 404] width 36 height 42
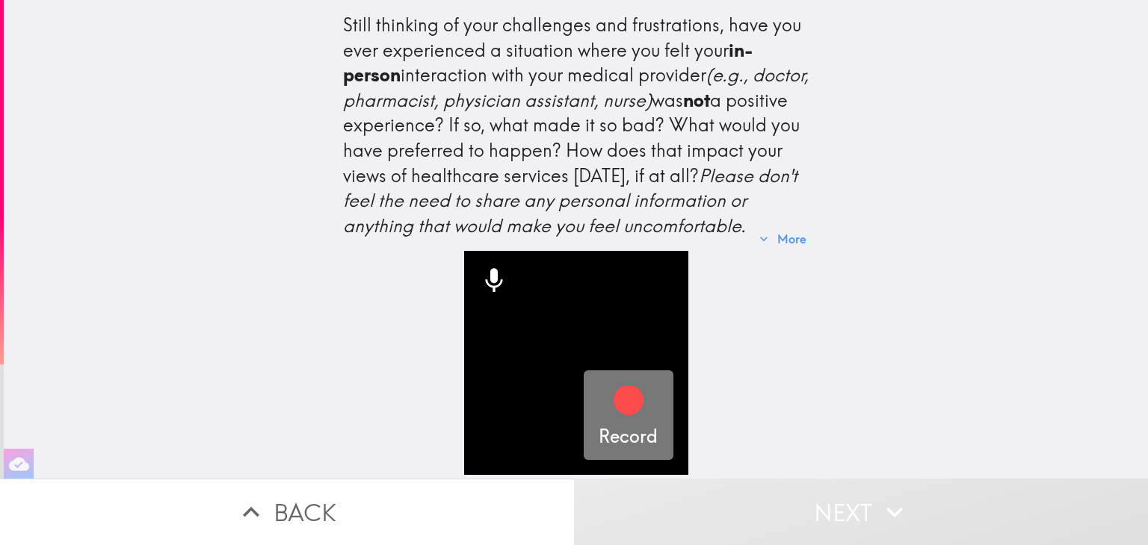
click at [615, 410] on div "button" at bounding box center [628, 404] width 36 height 42
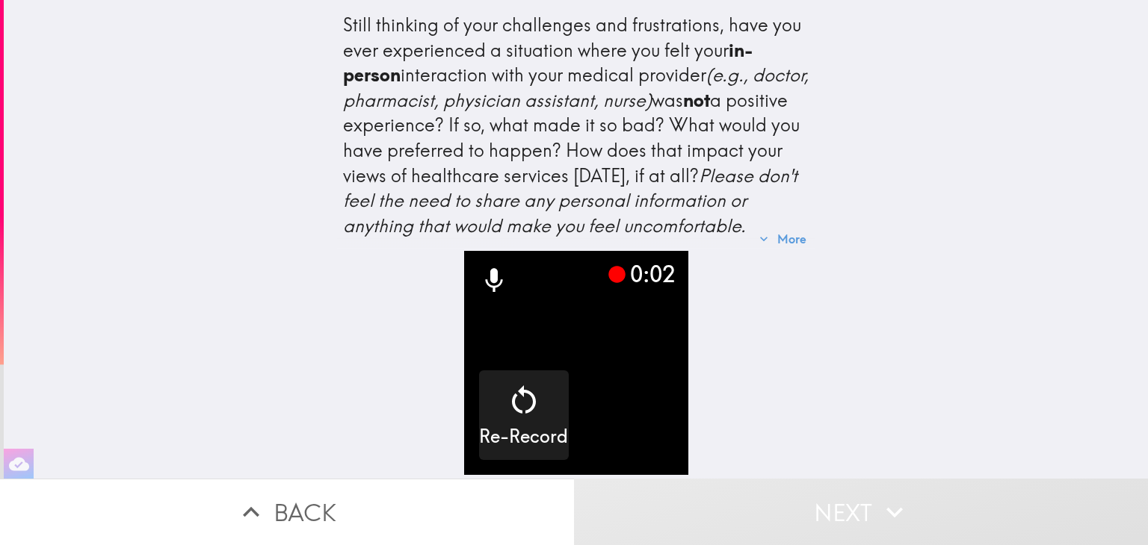
scroll to position [0, 0]
click at [787, 231] on button "More" at bounding box center [782, 239] width 59 height 30
click at [292, 513] on button "Back" at bounding box center [287, 512] width 574 height 66
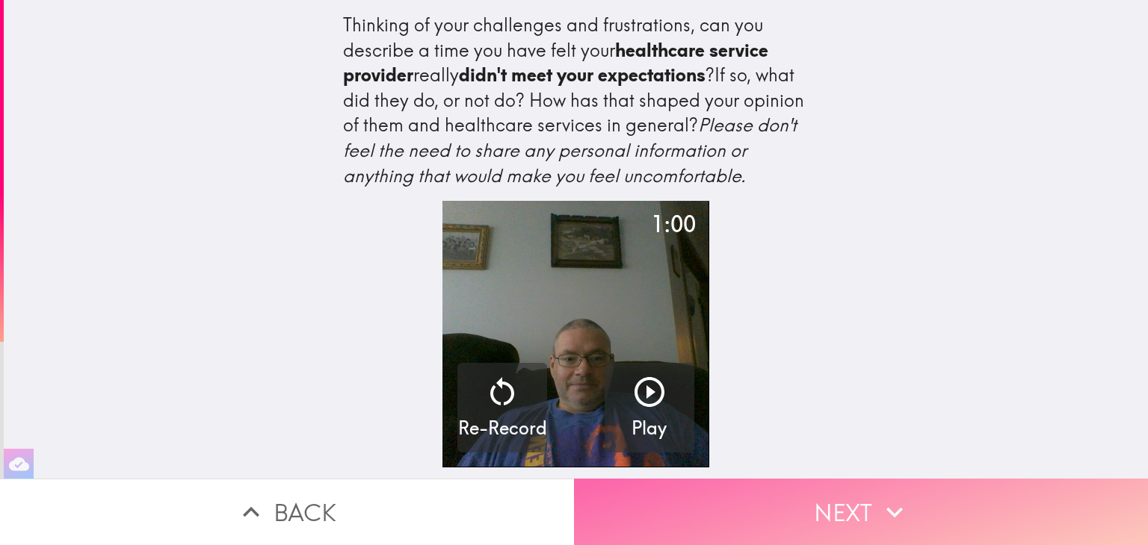
click at [705, 501] on button "Next" at bounding box center [861, 512] width 574 height 66
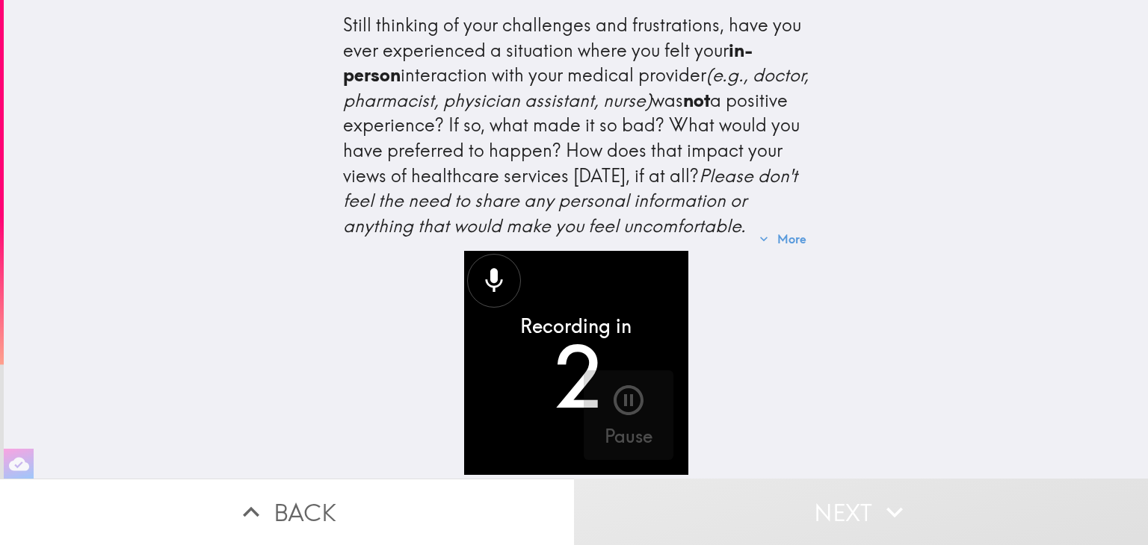
scroll to position [33, 0]
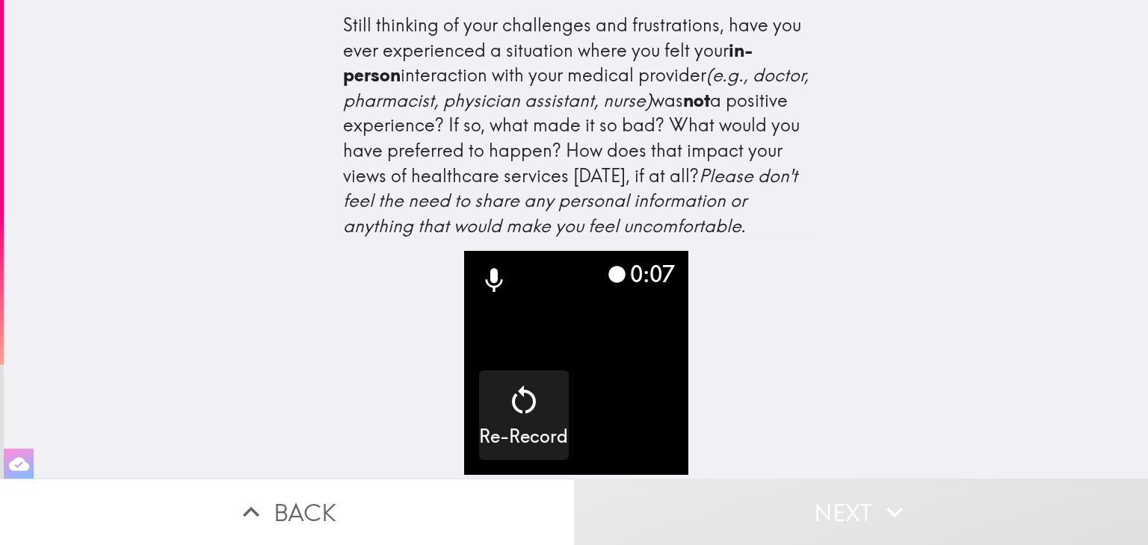
click at [19, 457] on icon "button" at bounding box center [19, 463] width 20 height 13
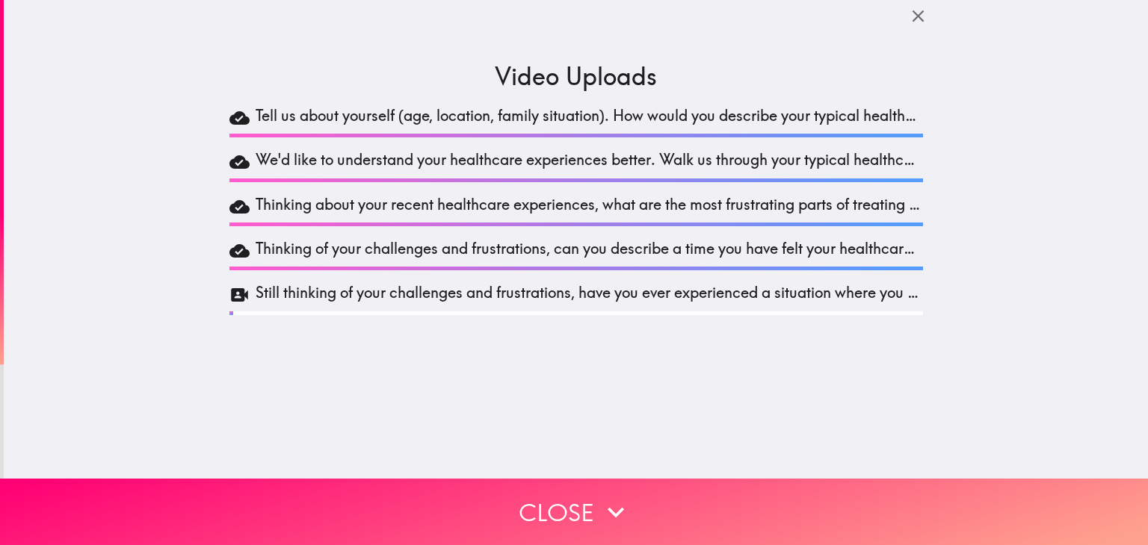
click at [231, 291] on icon at bounding box center [239, 295] width 17 height 13
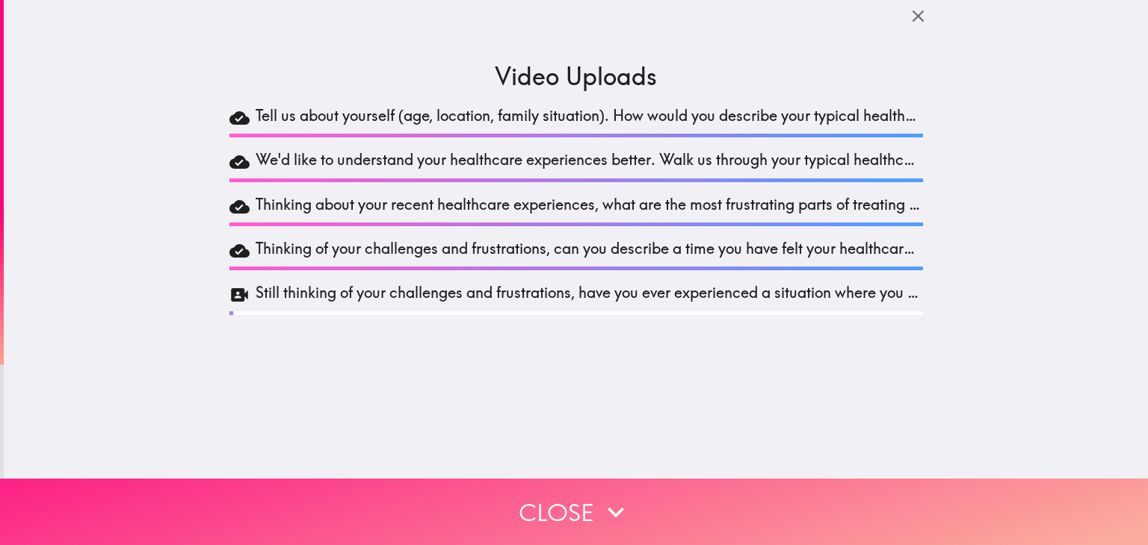
click at [599, 513] on icon "button" at bounding box center [615, 512] width 33 height 33
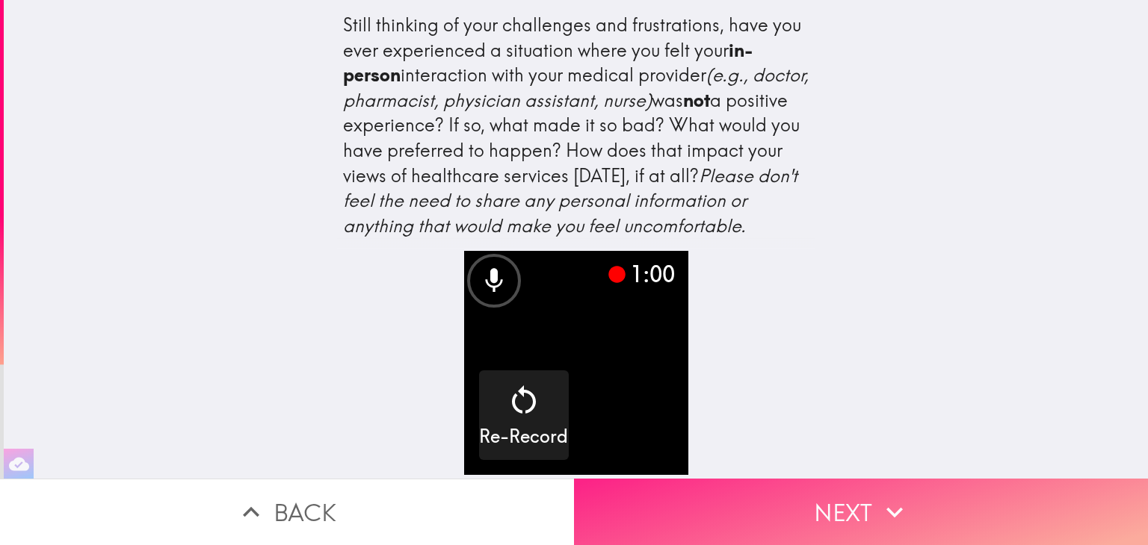
click at [781, 490] on button "Next" at bounding box center [861, 512] width 574 height 66
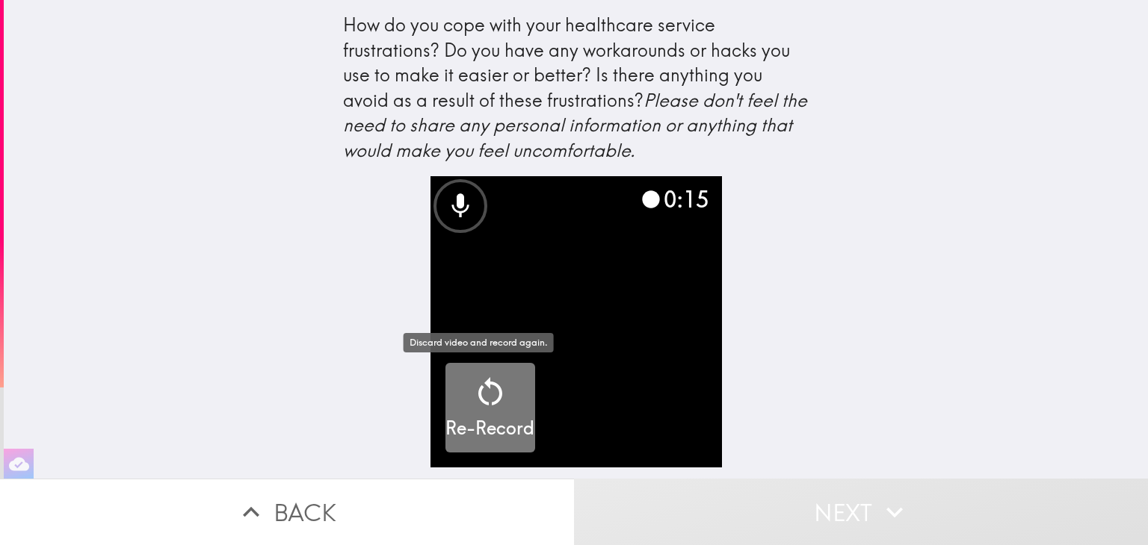
click at [478, 386] on icon "button" at bounding box center [490, 391] width 24 height 28
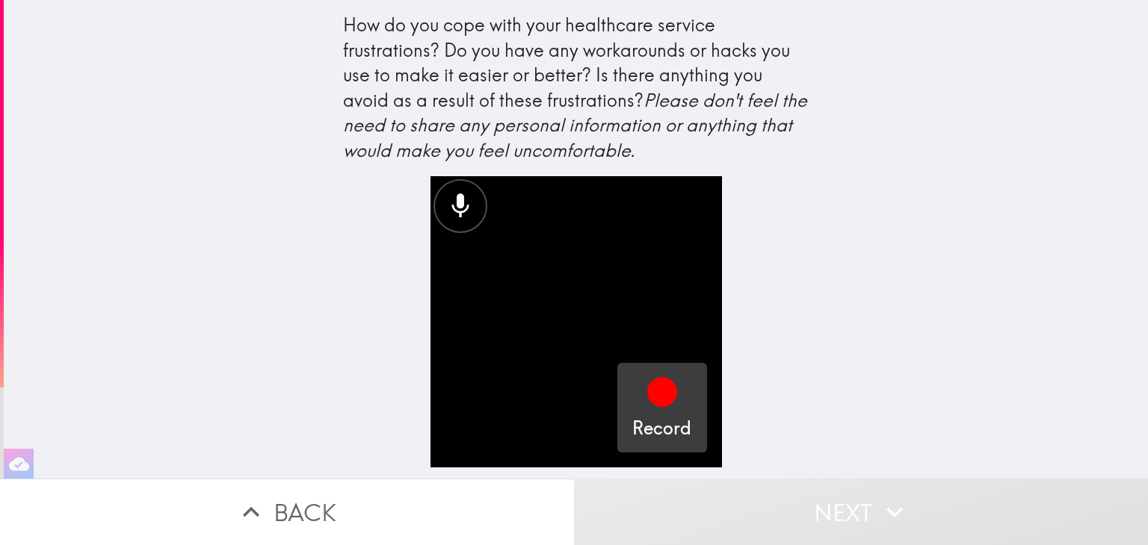
click at [656, 406] on icon "button" at bounding box center [662, 392] width 36 height 36
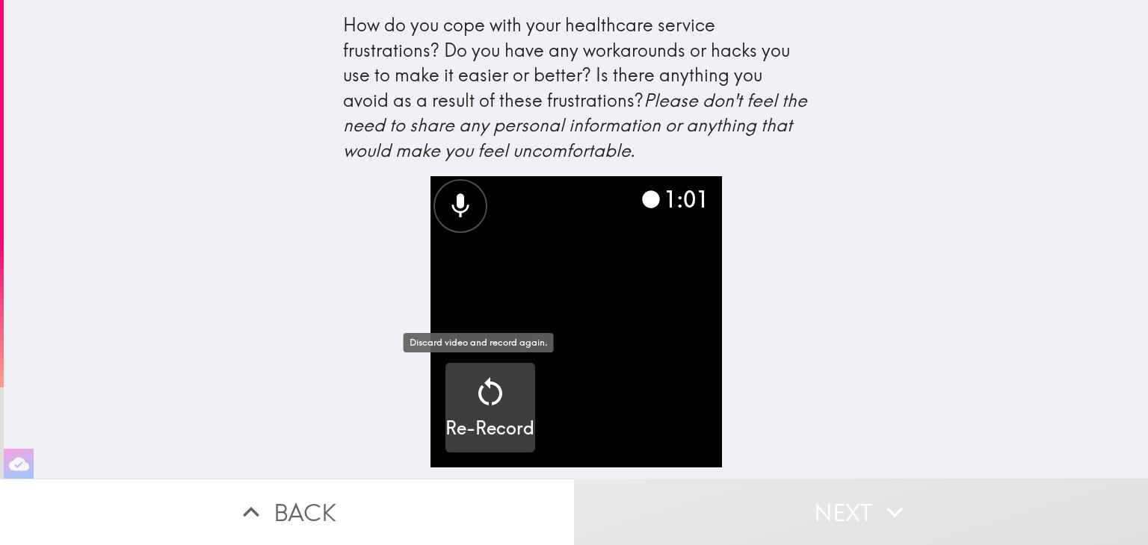
click at [478, 397] on icon "button" at bounding box center [490, 391] width 24 height 28
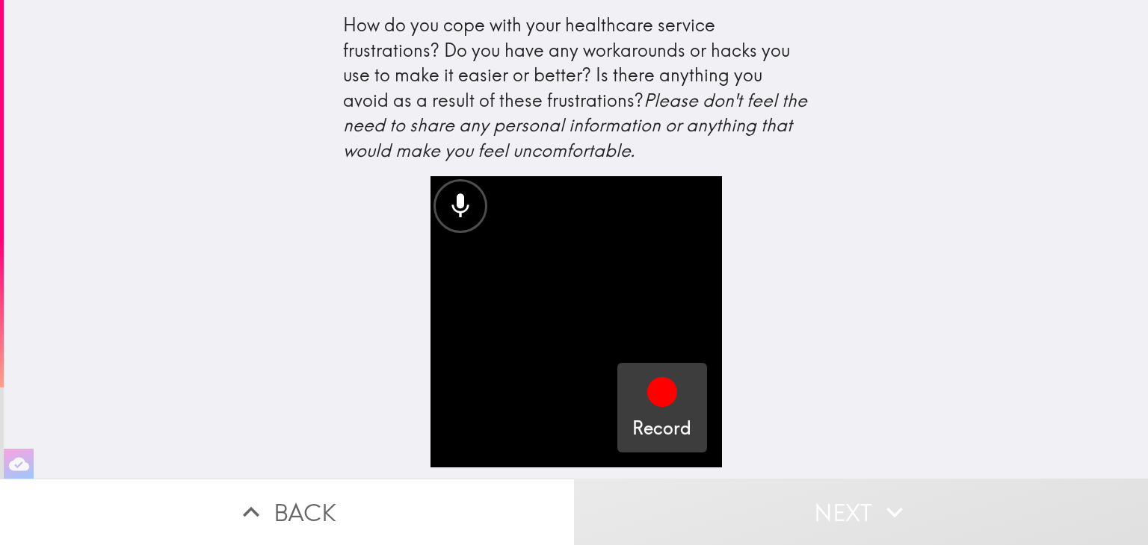
click at [655, 403] on icon "button" at bounding box center [662, 392] width 30 height 30
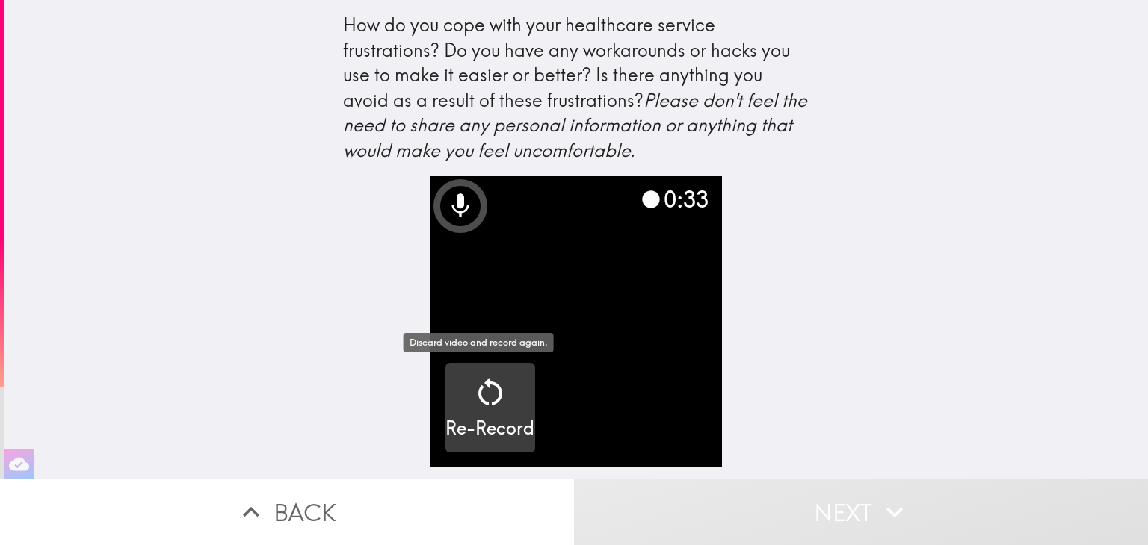
click at [480, 400] on icon "button" at bounding box center [490, 392] width 36 height 36
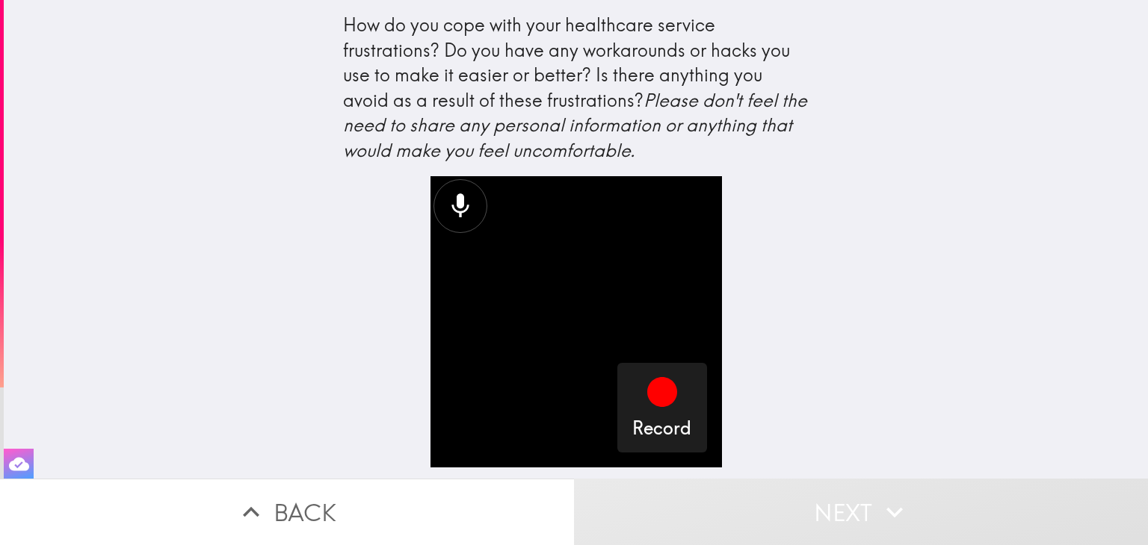
click at [12, 455] on icon "button" at bounding box center [19, 464] width 20 height 20
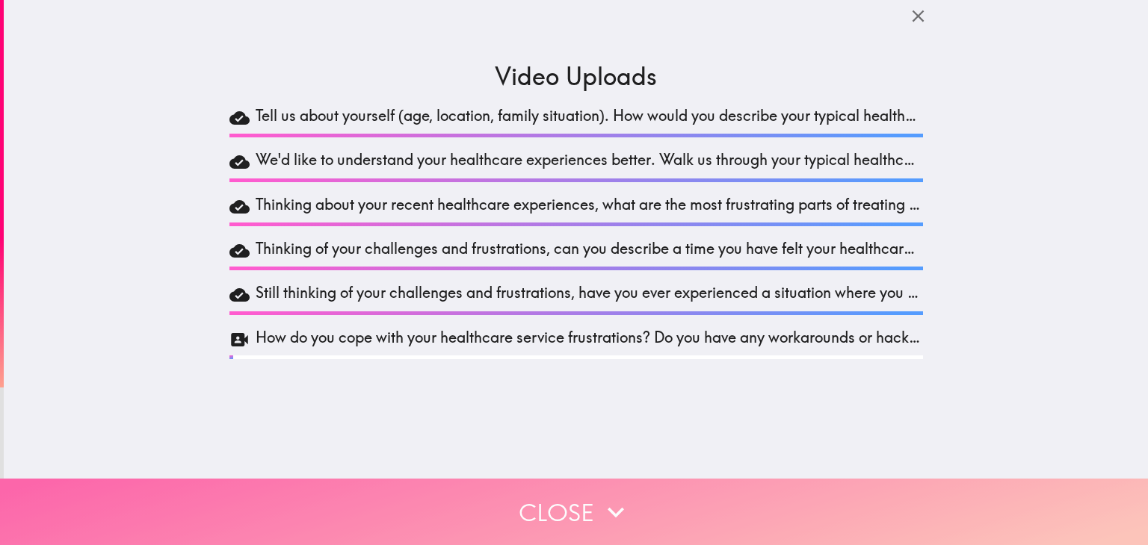
click at [554, 515] on button "Close" at bounding box center [574, 512] width 1148 height 66
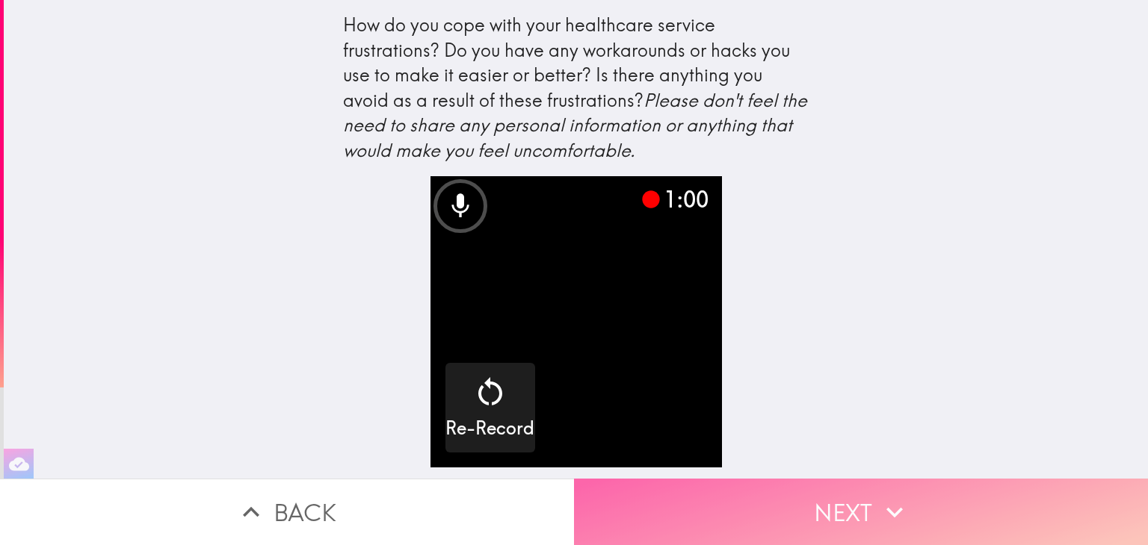
click at [826, 501] on button "Next" at bounding box center [861, 512] width 574 height 66
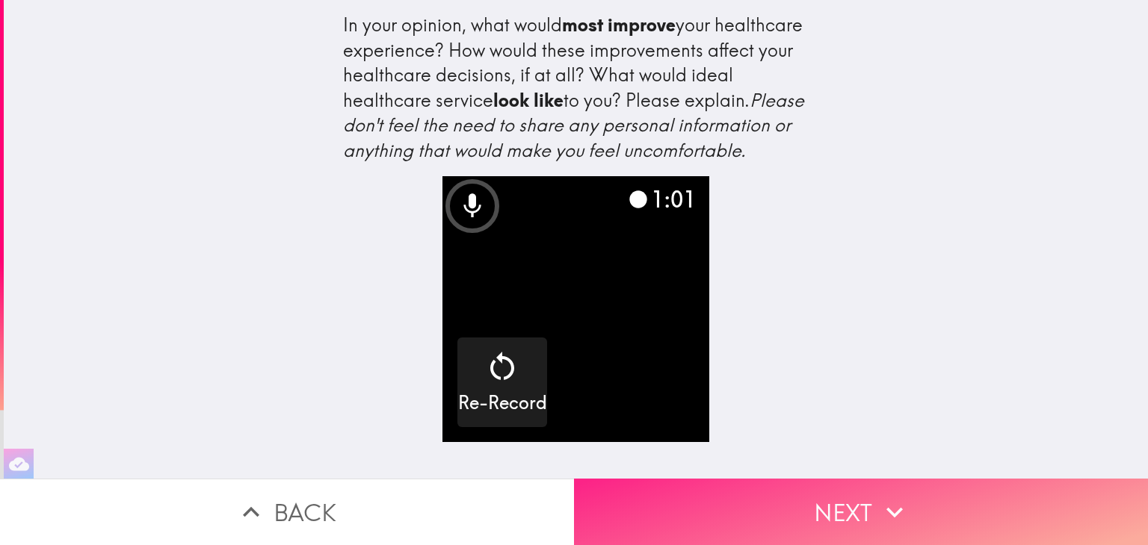
click at [777, 507] on button "Next" at bounding box center [861, 512] width 574 height 66
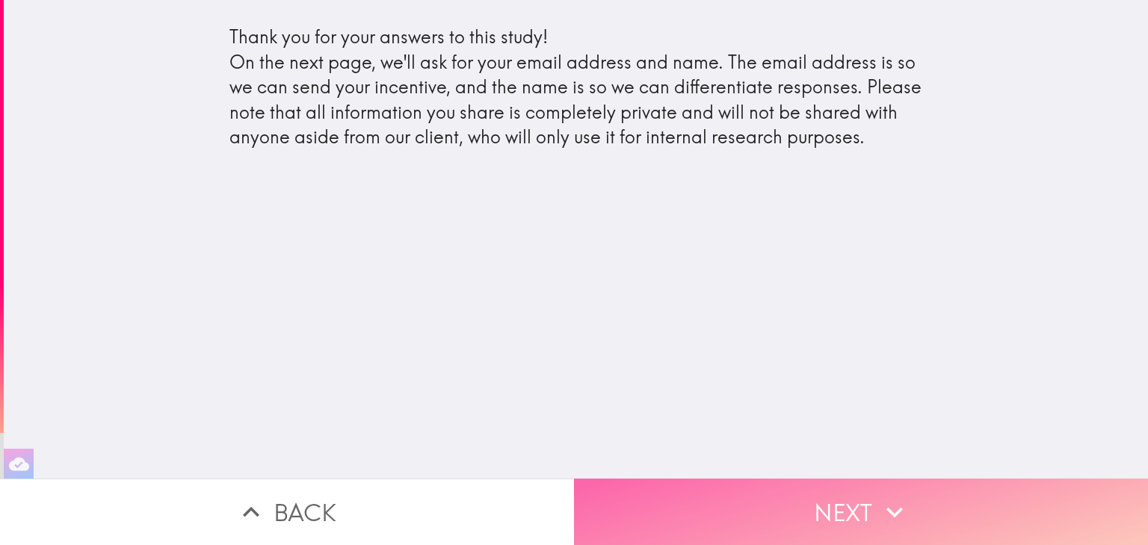
click at [860, 497] on button "Next" at bounding box center [861, 512] width 574 height 66
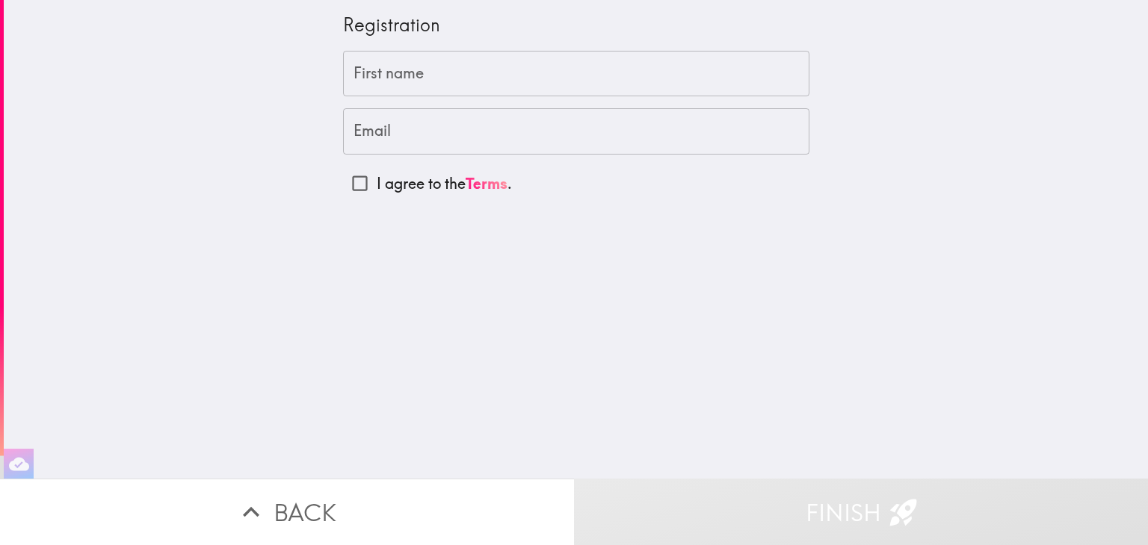
click at [415, 73] on input "First name" at bounding box center [576, 74] width 466 height 46
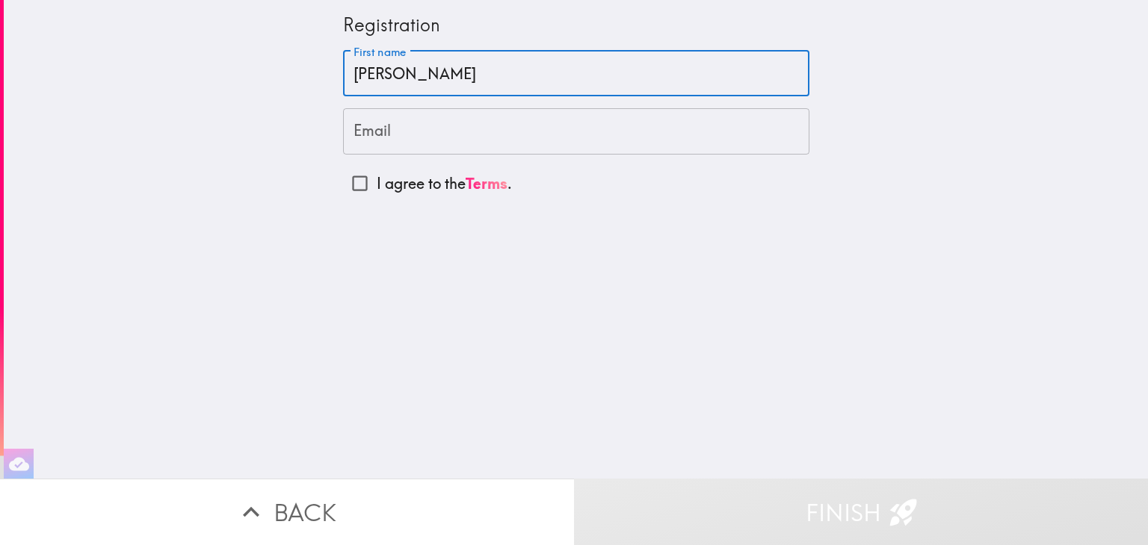
type input "[PERSON_NAME]"
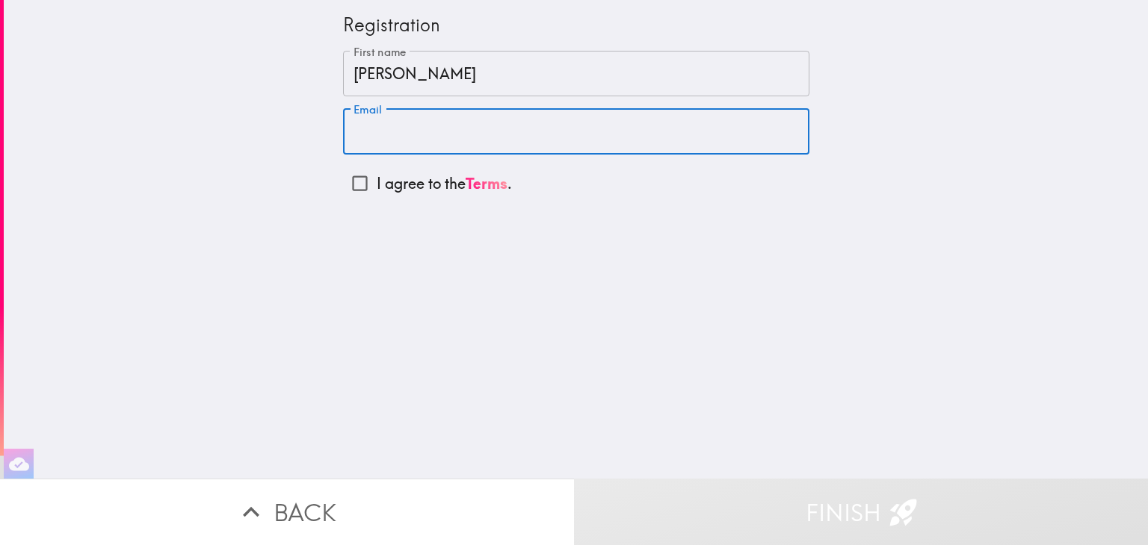
click at [368, 142] on input "Email" at bounding box center [576, 131] width 466 height 46
type input "[EMAIL_ADDRESS][DOMAIN_NAME]"
click at [352, 183] on input "I agree to the Terms ." at bounding box center [360, 184] width 34 height 34
checkbox input "true"
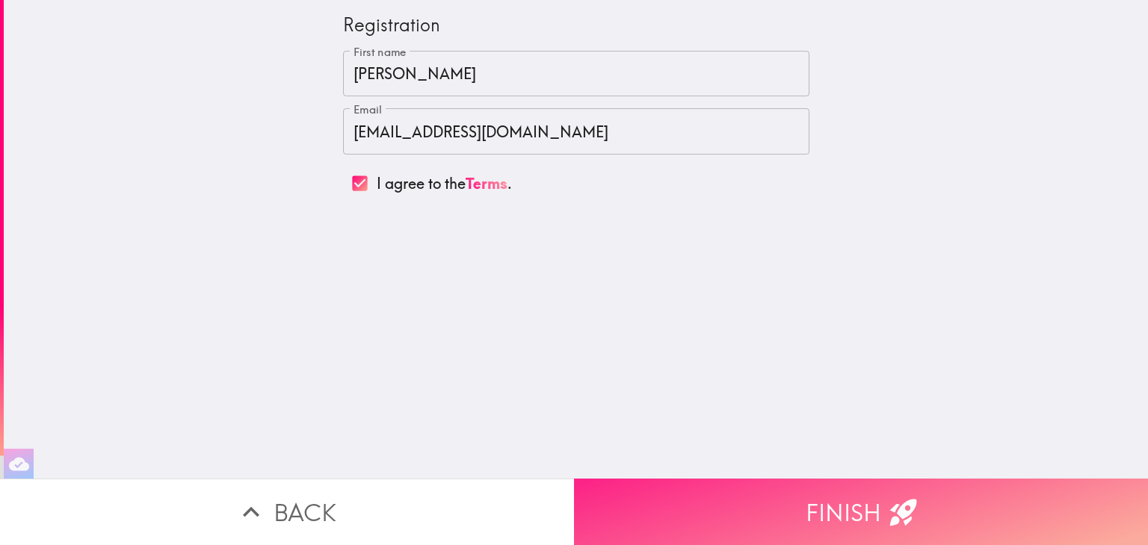
click at [897, 499] on icon "button" at bounding box center [902, 512] width 27 height 27
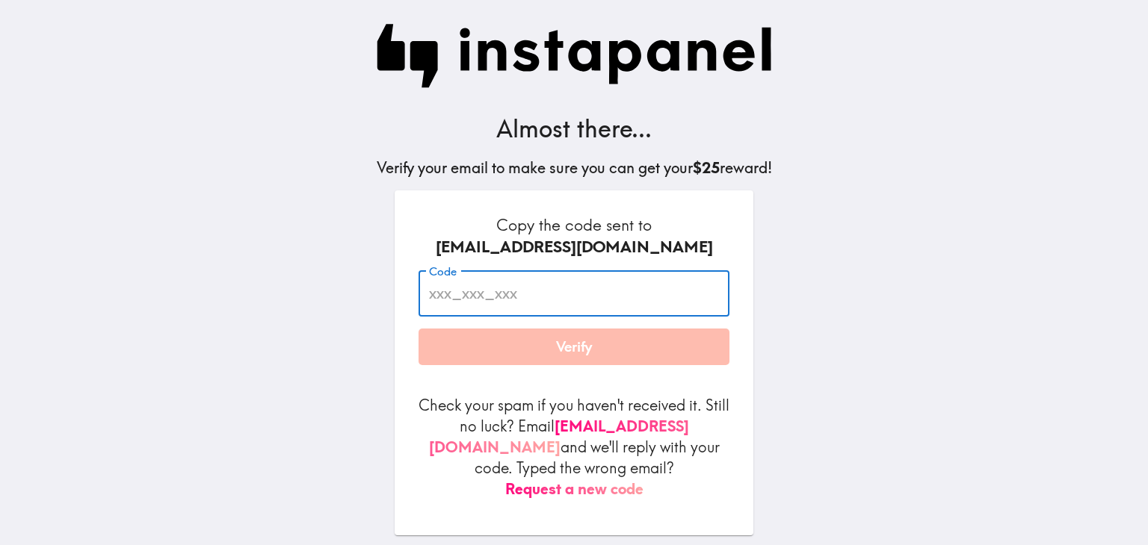
paste input "8tR_jFE_2Jn"
click at [551, 294] on input "8tR_jFE_2Jn" at bounding box center [573, 293] width 311 height 46
type input "8tR_jFE_2Jn"
click at [508, 353] on button "Verify" at bounding box center [573, 347] width 311 height 37
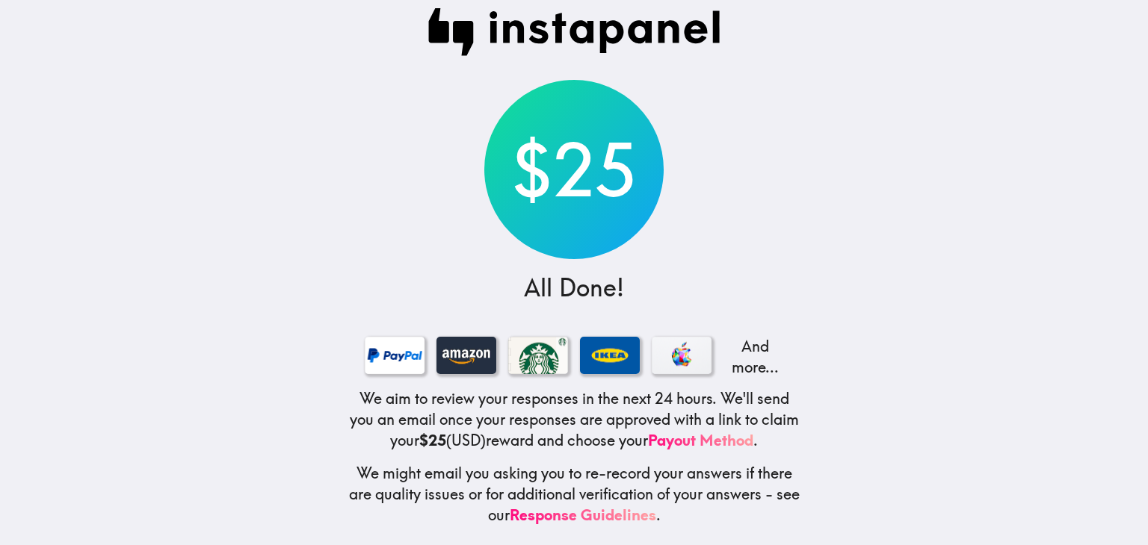
scroll to position [31, 0]
